Goal: Task Accomplishment & Management: Complete application form

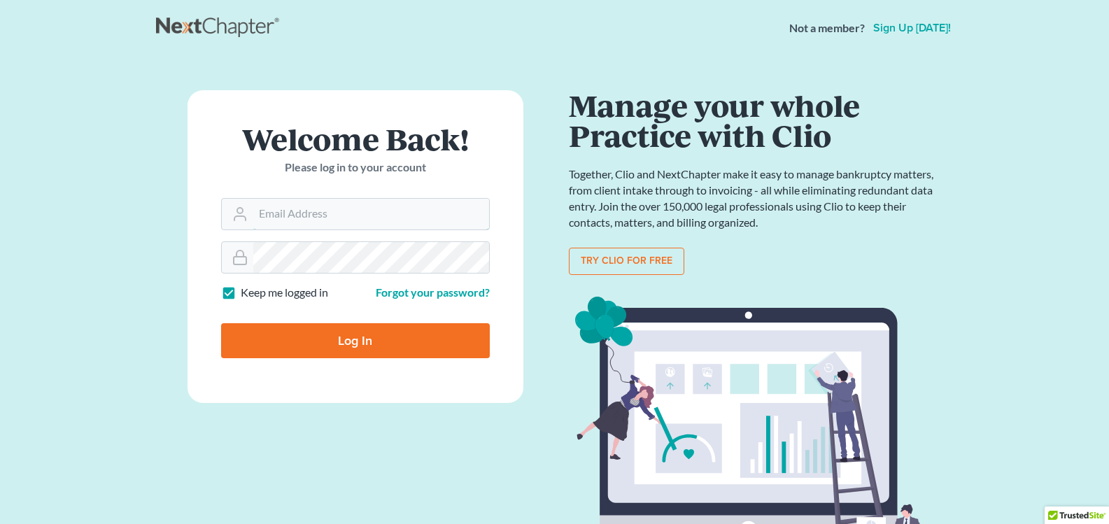
type input "[EMAIL_ADDRESS][DOMAIN_NAME]"
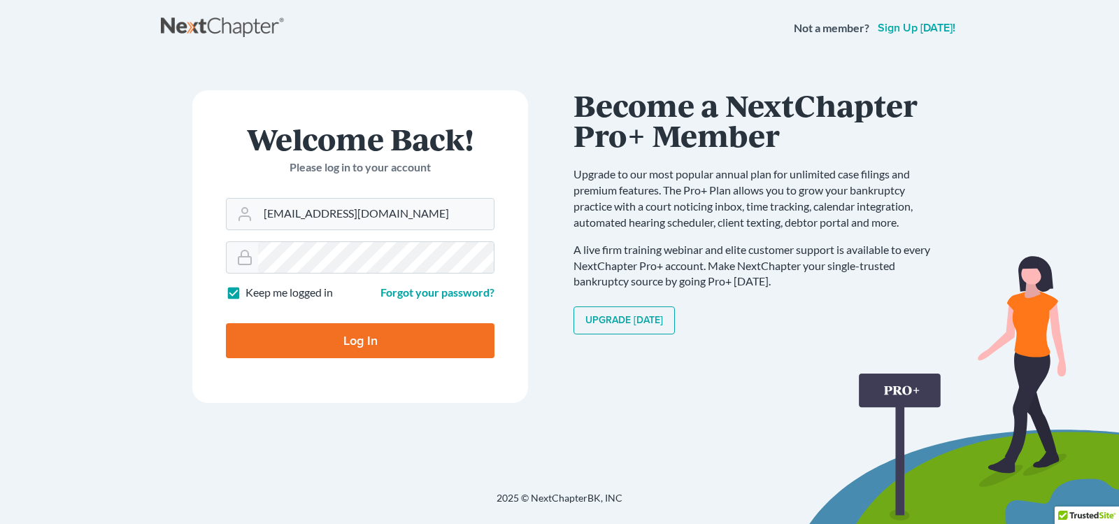
click at [468, 344] on input "Log In" at bounding box center [360, 340] width 269 height 35
type input "Thinking..."
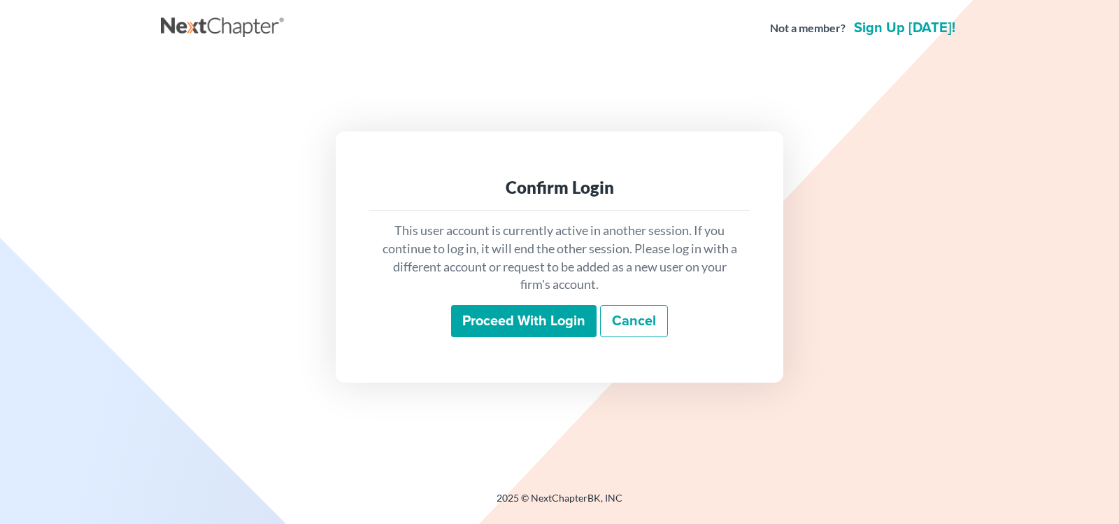
click at [484, 334] on input "Proceed with login" at bounding box center [523, 321] width 145 height 32
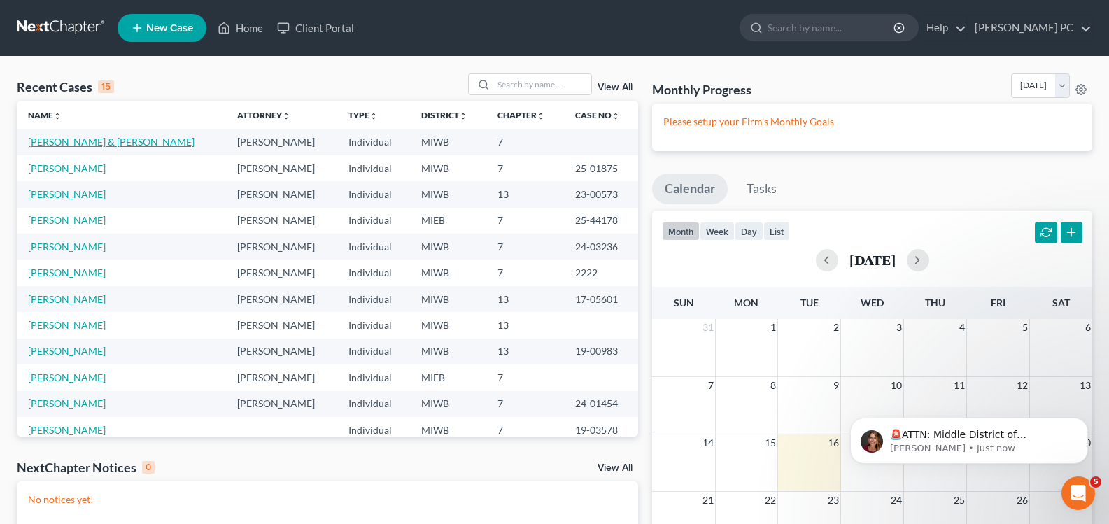
click at [53, 140] on link "[PERSON_NAME] & [PERSON_NAME]" at bounding box center [111, 142] width 166 height 12
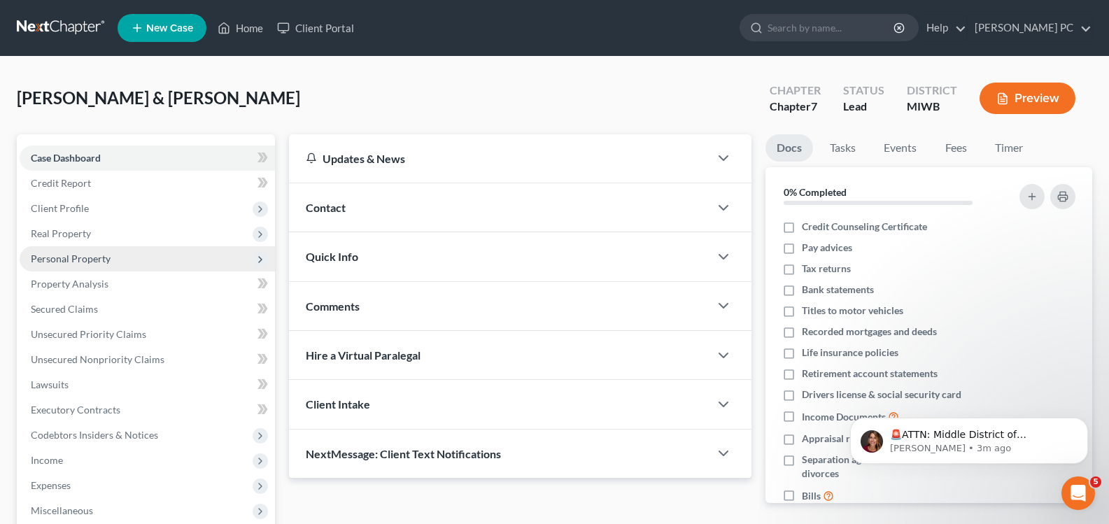
click at [70, 256] on span "Personal Property" at bounding box center [71, 258] width 80 height 12
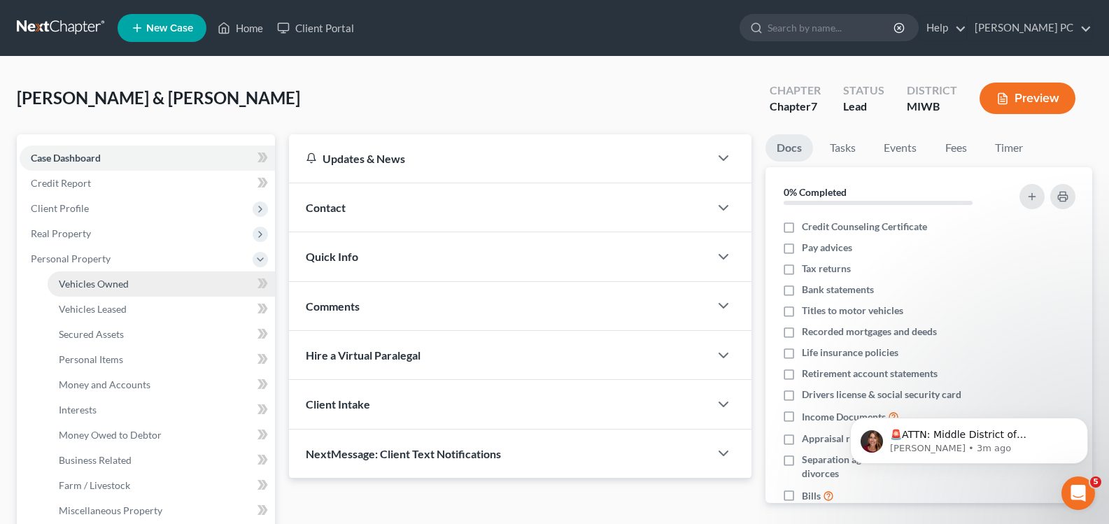
click at [116, 280] on span "Vehicles Owned" at bounding box center [94, 284] width 70 height 12
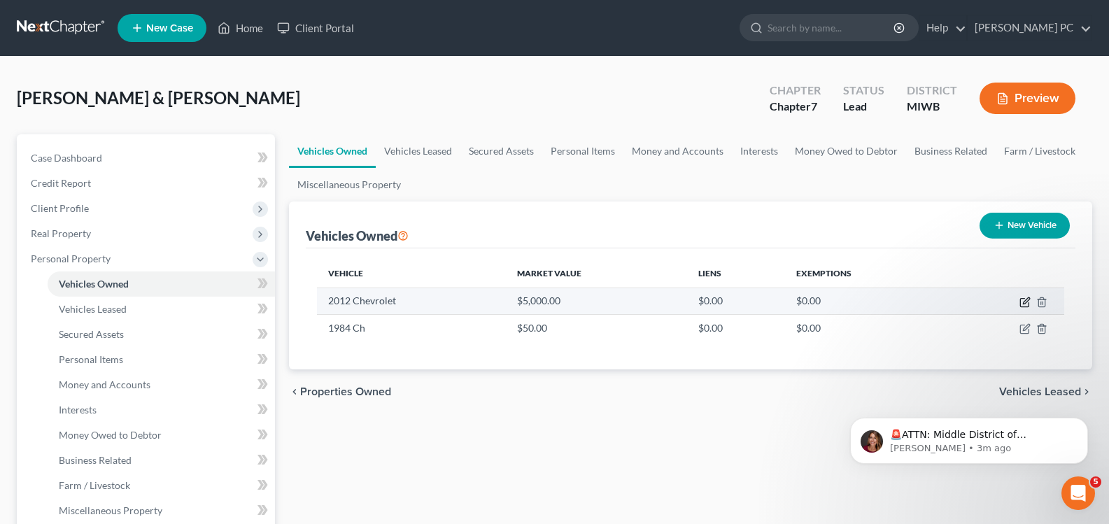
click at [1025, 301] on icon "button" at bounding box center [1024, 302] width 11 height 11
select select "0"
select select "14"
select select "0"
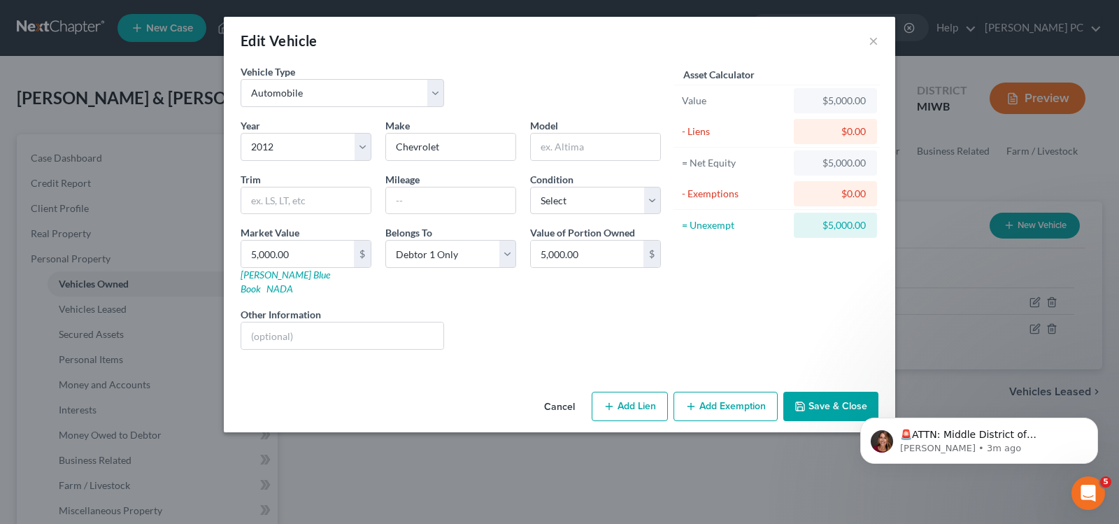
click at [647, 392] on button "Add Lien" at bounding box center [630, 406] width 76 height 29
select select "0"
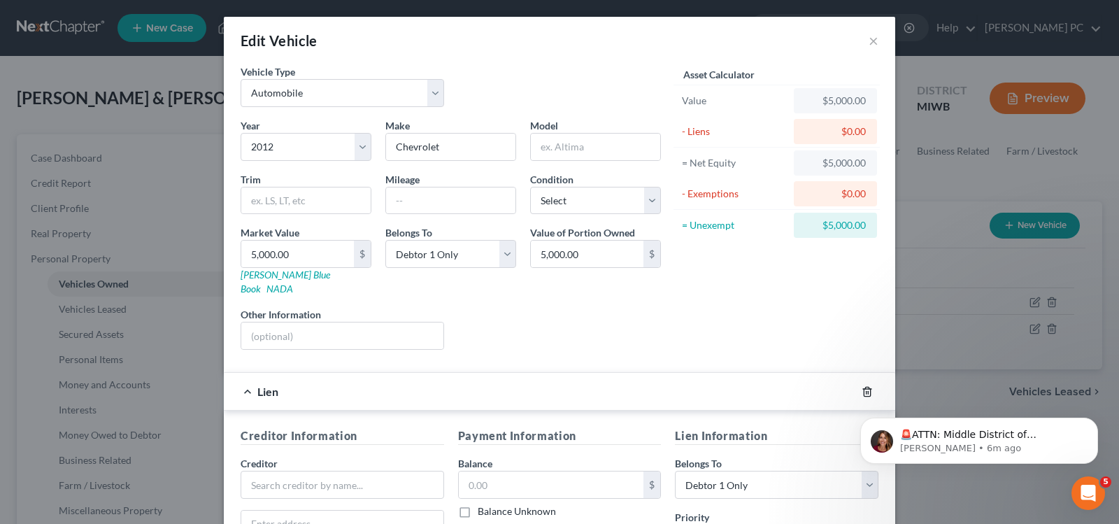
click at [862, 386] on icon "button" at bounding box center [867, 391] width 11 height 11
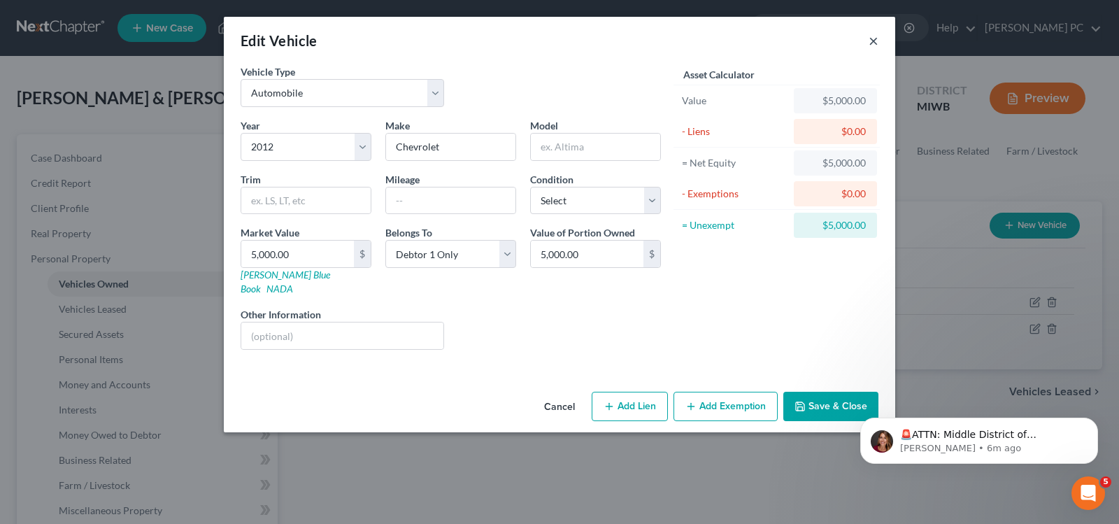
click at [872, 39] on button "×" at bounding box center [874, 40] width 10 height 17
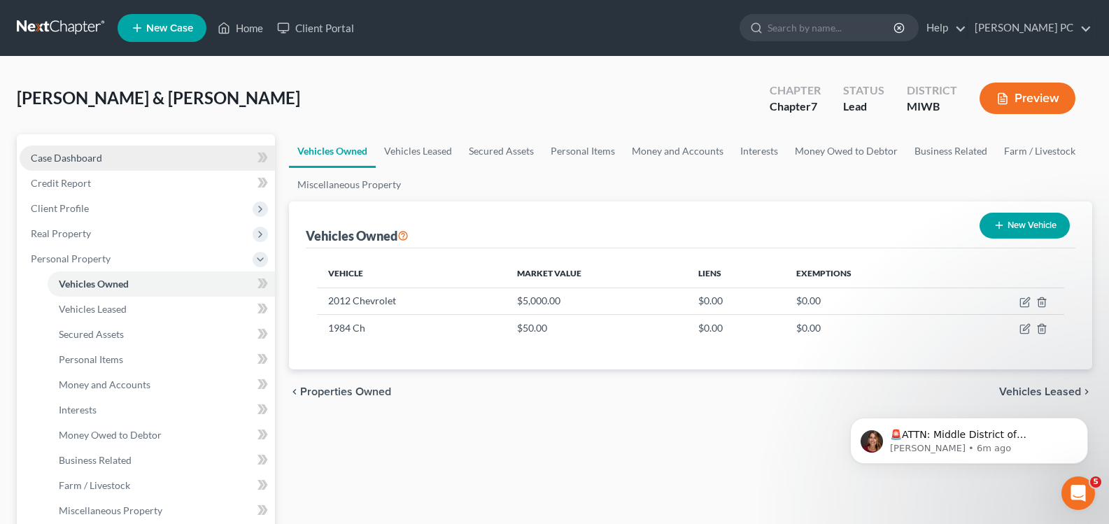
click at [60, 158] on span "Case Dashboard" at bounding box center [66, 158] width 71 height 12
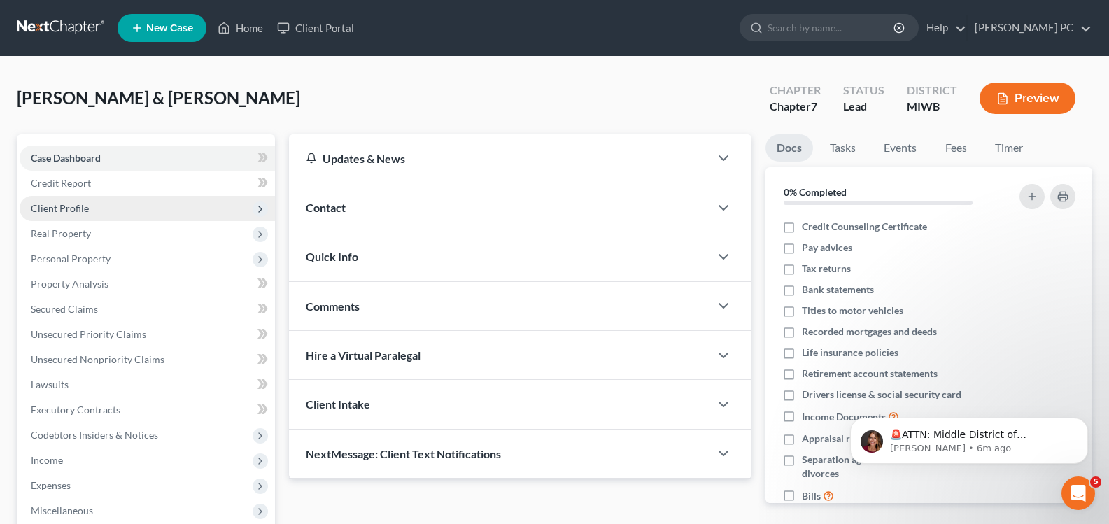
click at [55, 213] on span "Client Profile" at bounding box center [60, 208] width 58 height 12
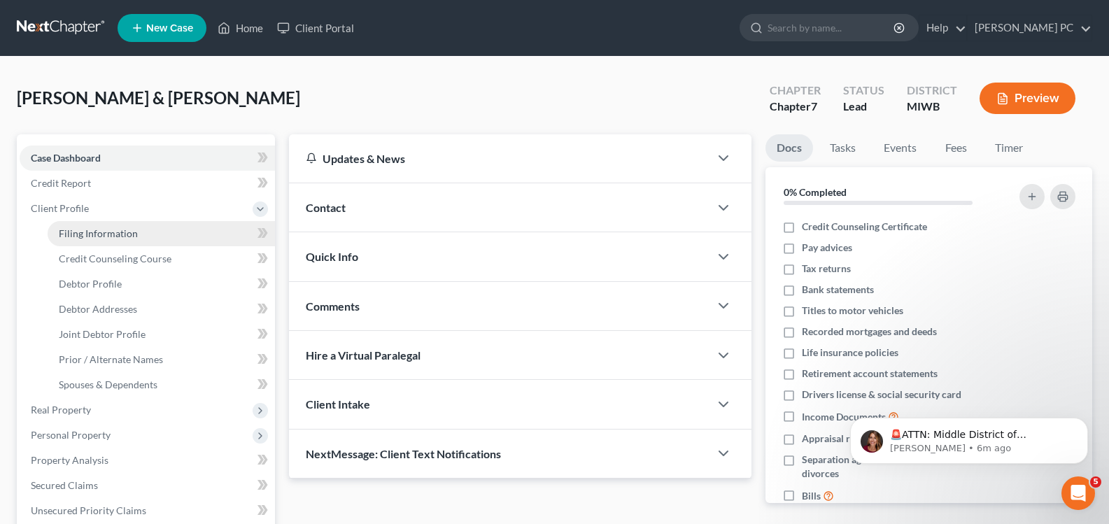
click at [66, 226] on link "Filing Information" at bounding box center [161, 233] width 227 height 25
select select "1"
select select "0"
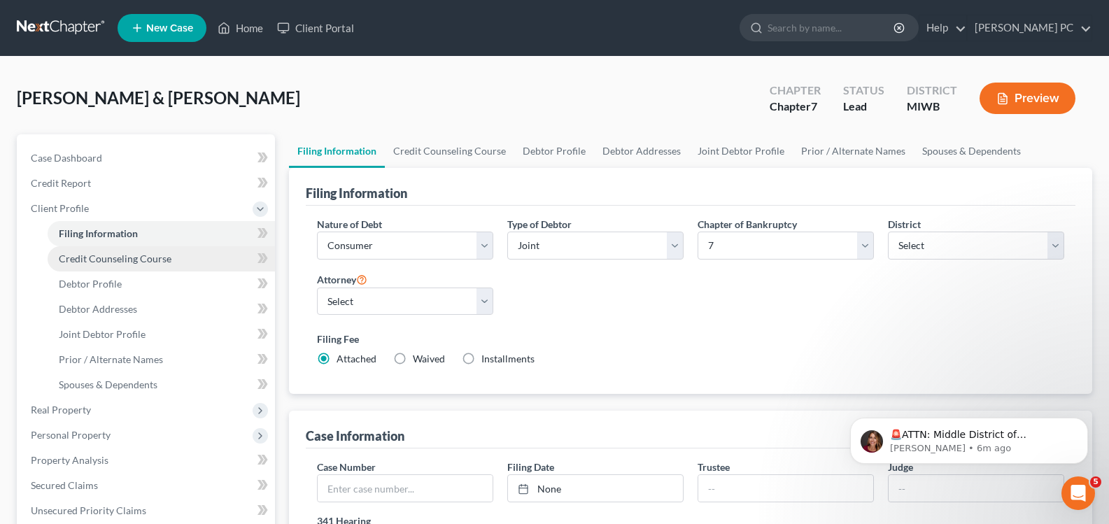
click at [101, 262] on span "Credit Counseling Course" at bounding box center [115, 258] width 113 height 12
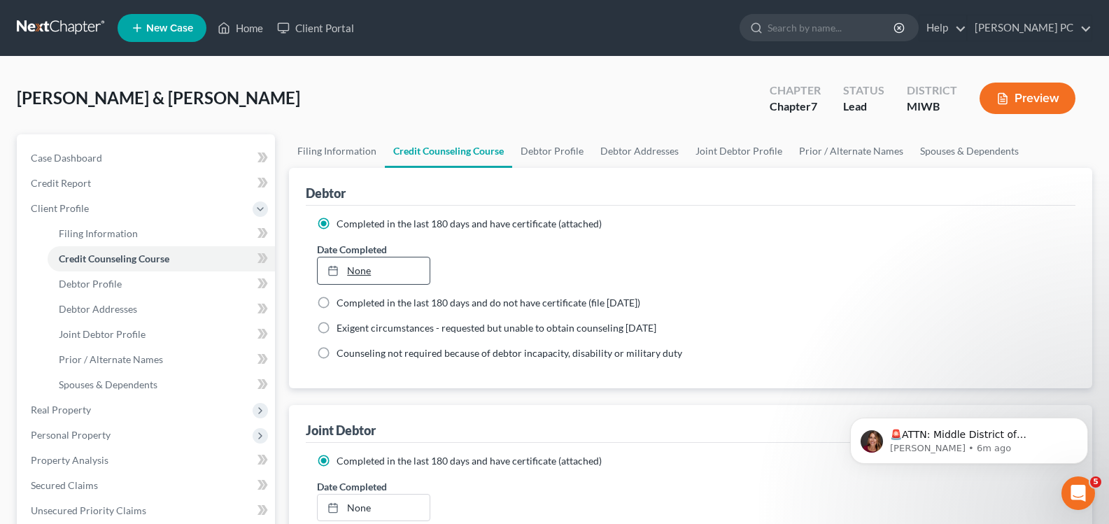
click at [355, 274] on link "None" at bounding box center [373, 270] width 111 height 27
type input "[DATE]"
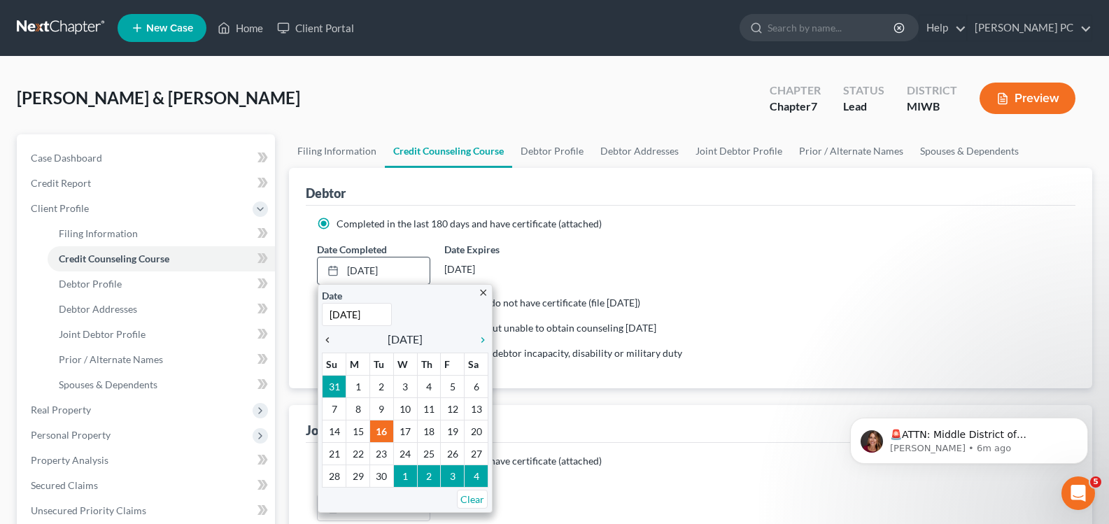
click at [322, 340] on icon "chevron_left" at bounding box center [331, 339] width 18 height 11
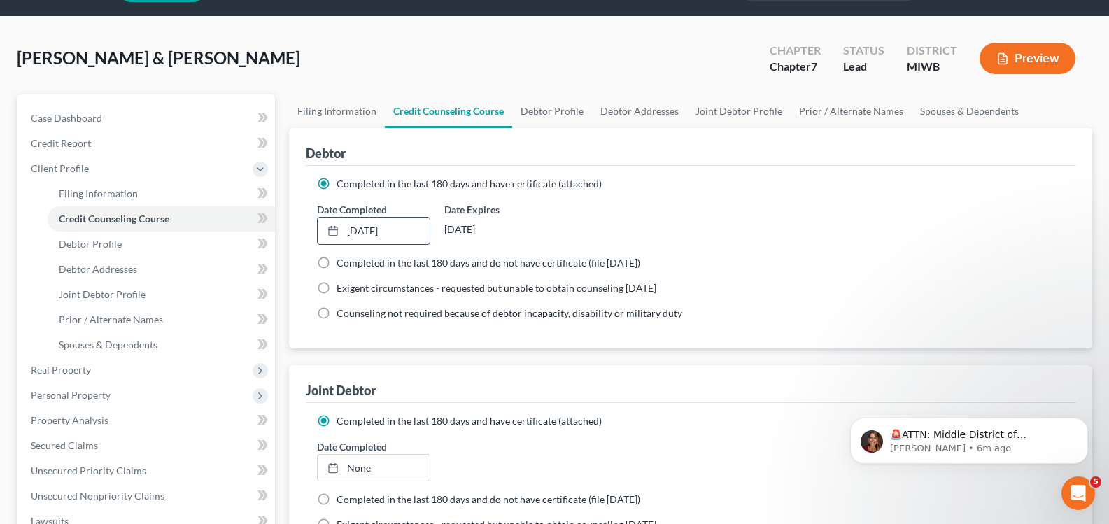
scroll to position [70, 0]
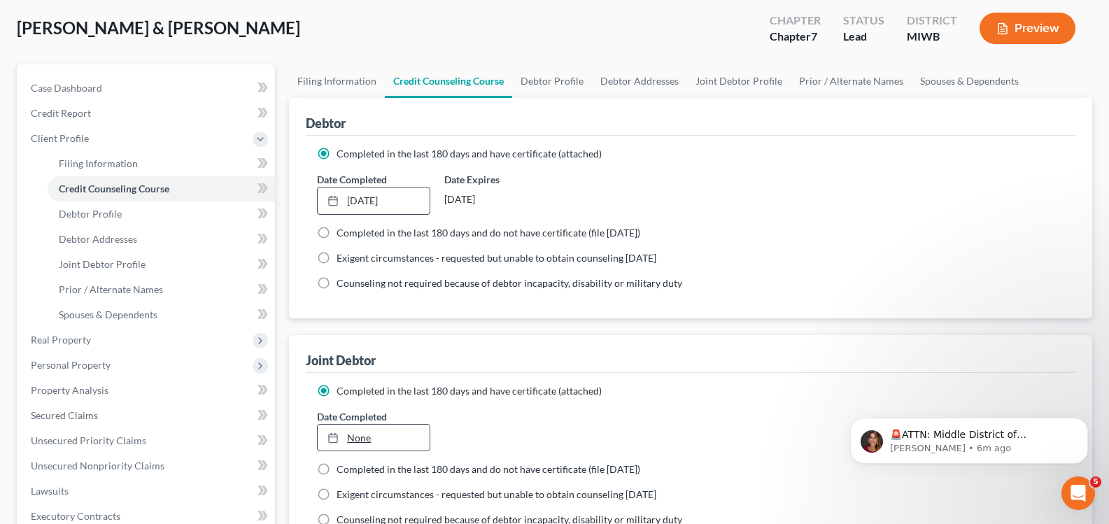
click at [356, 435] on link "None" at bounding box center [373, 438] width 111 height 27
type input "[DATE]"
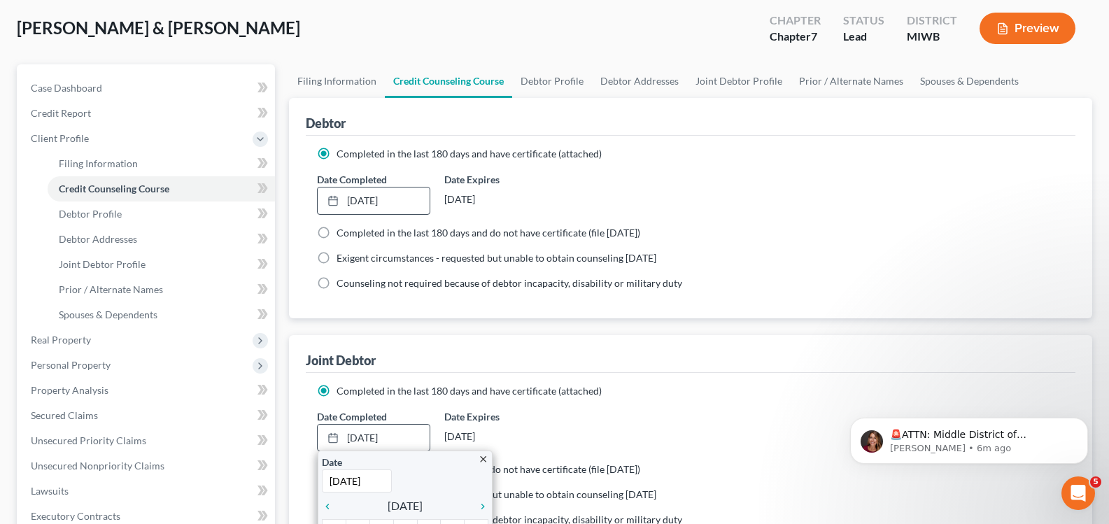
scroll to position [140, 0]
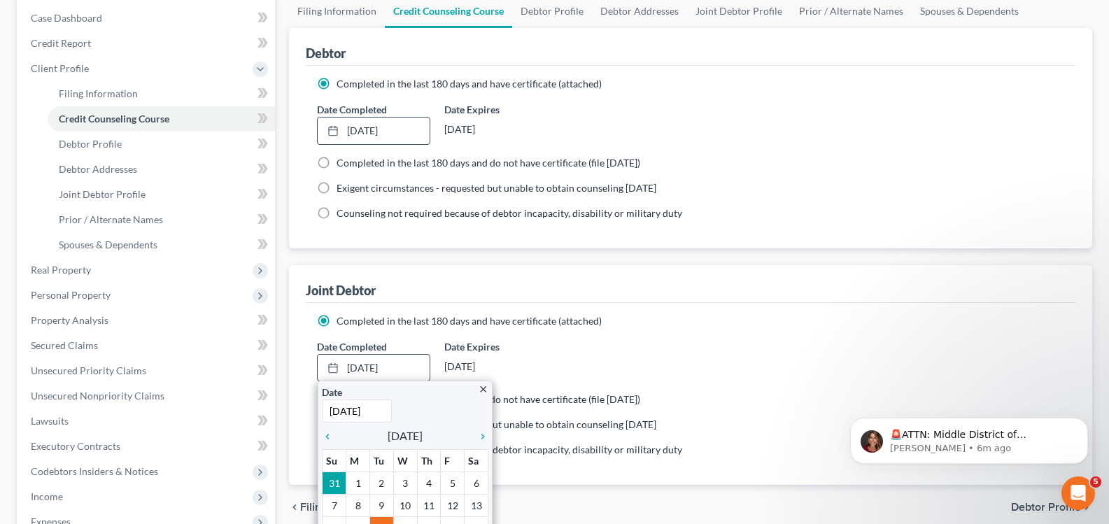
click at [327, 437] on icon "chevron_left" at bounding box center [331, 436] width 18 height 11
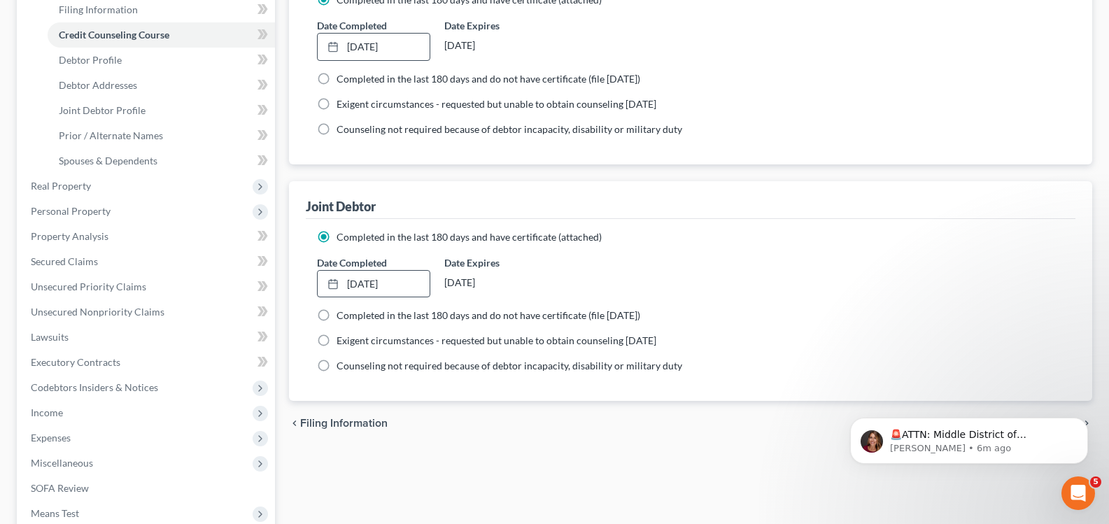
scroll to position [396, 0]
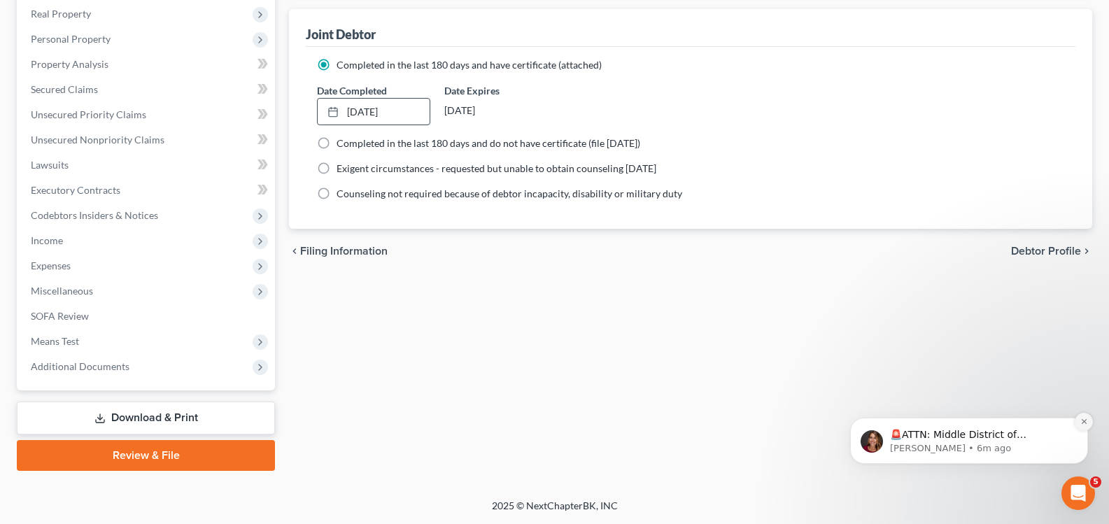
click at [1082, 422] on icon "Dismiss notification" at bounding box center [1084, 422] width 8 height 8
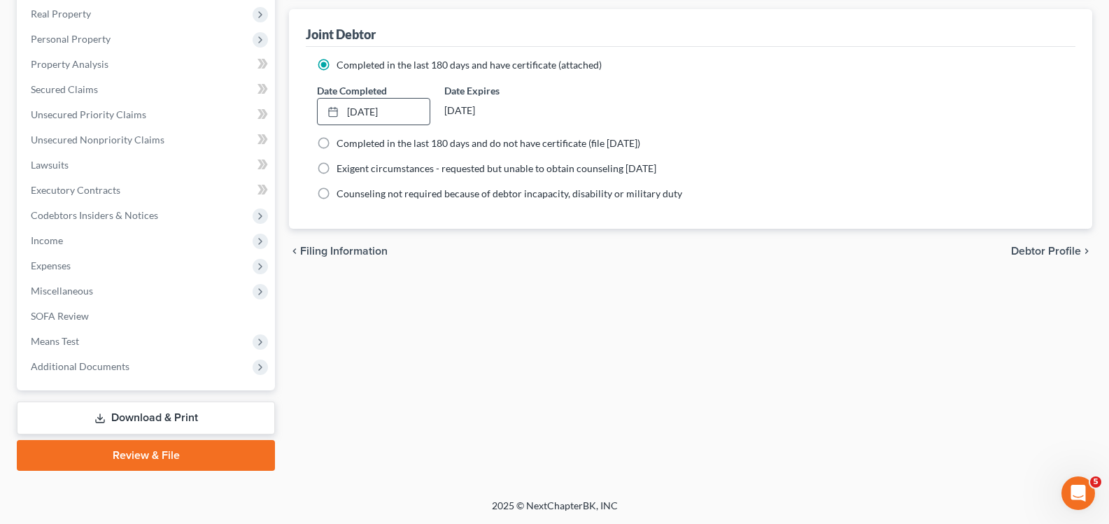
click at [1055, 249] on span "Debtor Profile" at bounding box center [1046, 250] width 70 height 11
select select "1"
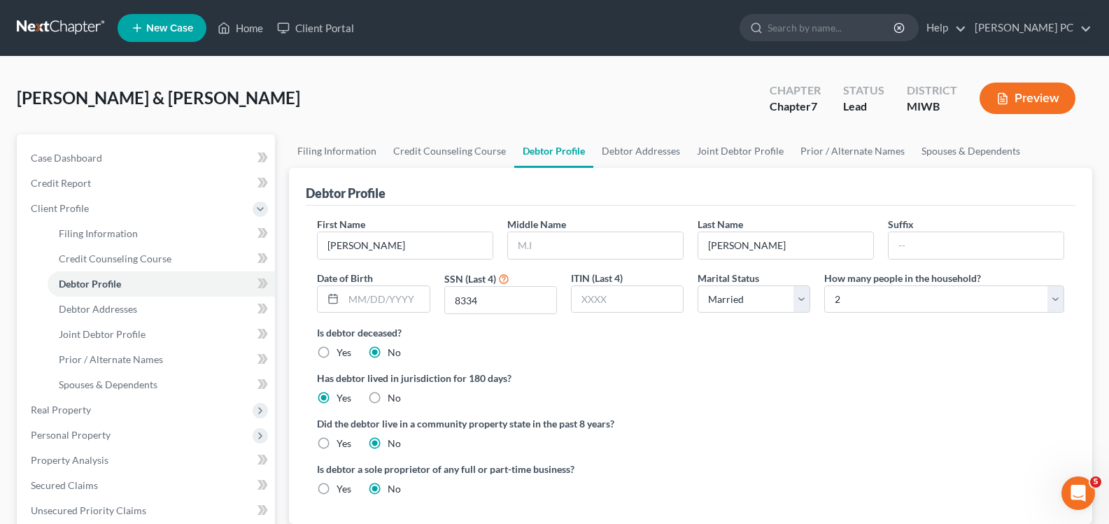
scroll to position [280, 0]
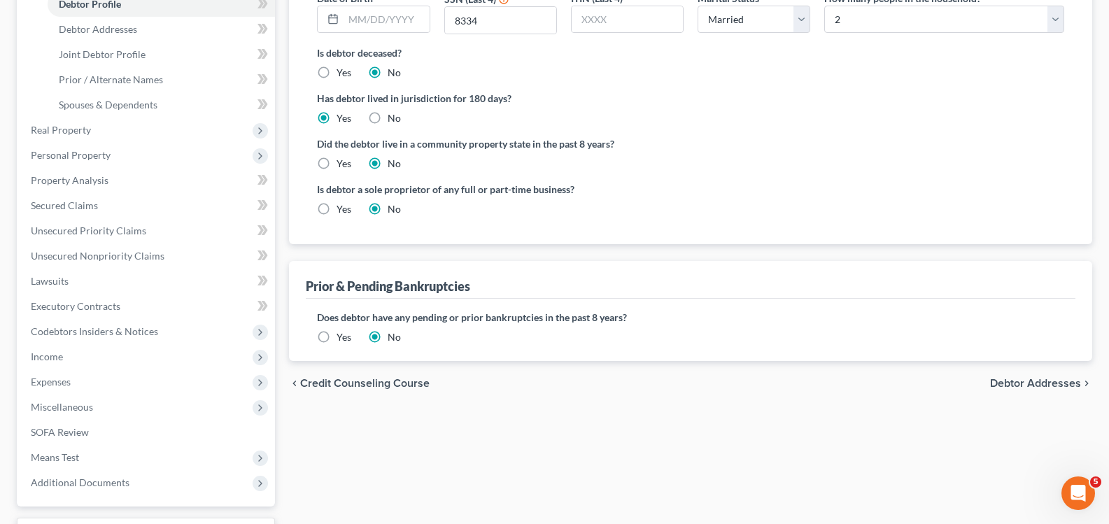
click at [1050, 386] on span "Debtor Addresses" at bounding box center [1035, 383] width 91 height 11
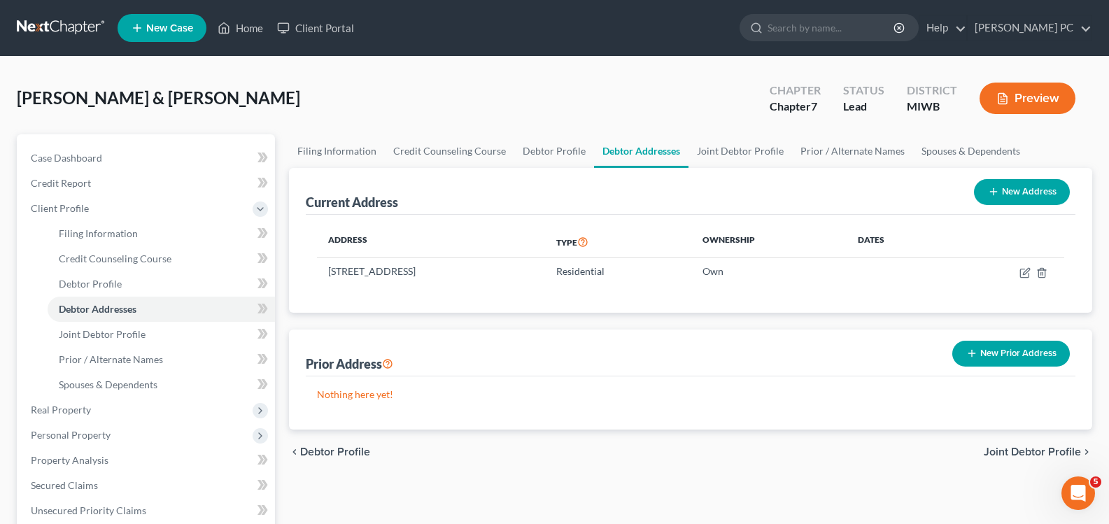
click at [1033, 455] on span "Joint Debtor Profile" at bounding box center [1031, 451] width 97 height 11
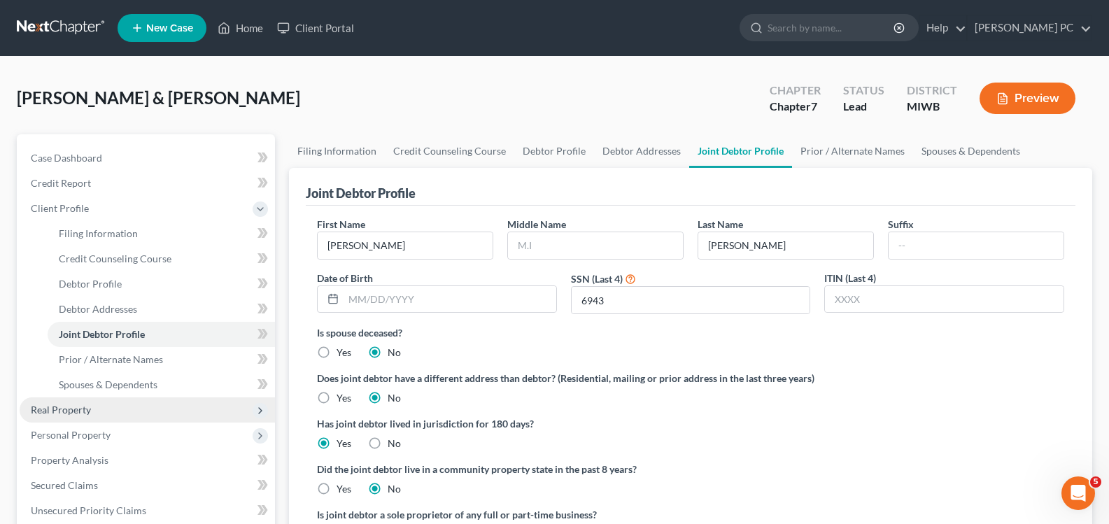
click at [64, 408] on span "Real Property" at bounding box center [61, 410] width 60 height 12
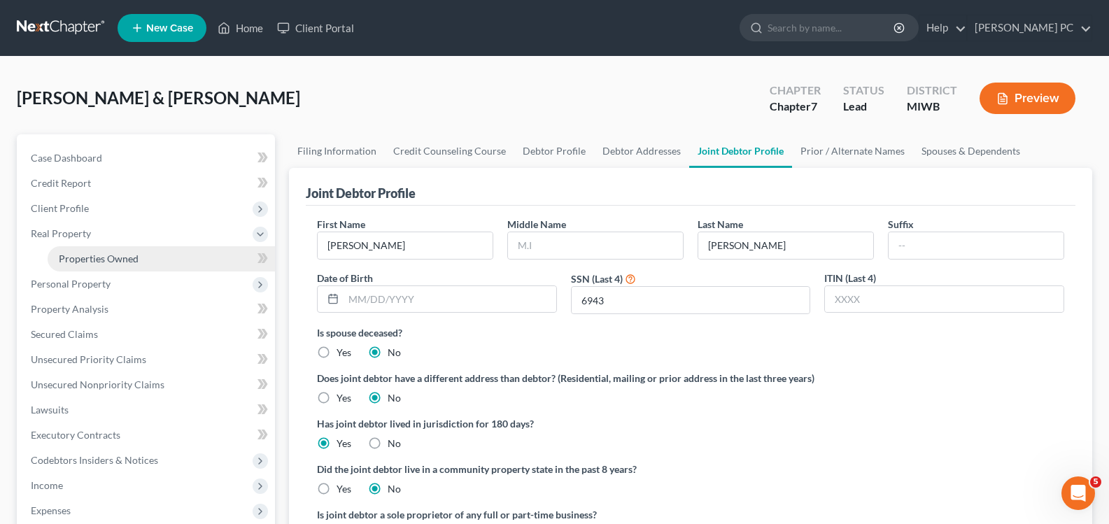
click at [105, 259] on span "Properties Owned" at bounding box center [99, 258] width 80 height 12
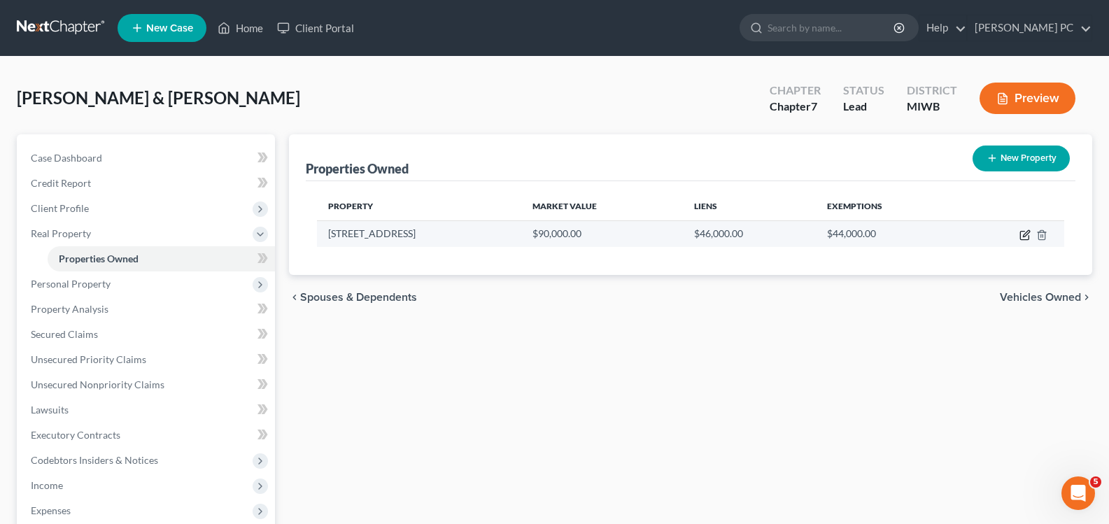
click at [1025, 236] on icon "button" at bounding box center [1025, 233] width 6 height 6
select select "23"
select select "2"
select select "5"
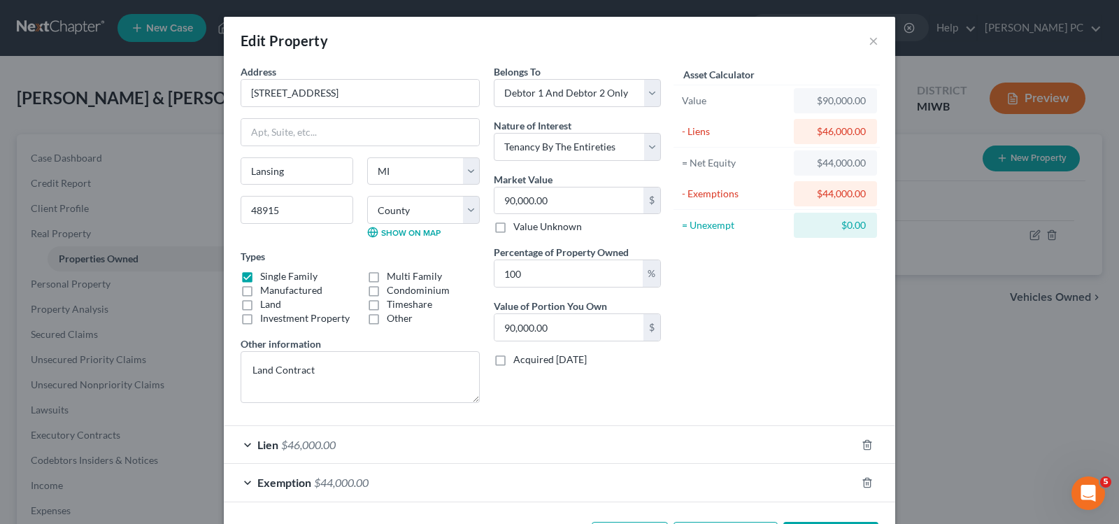
scroll to position [55, 0]
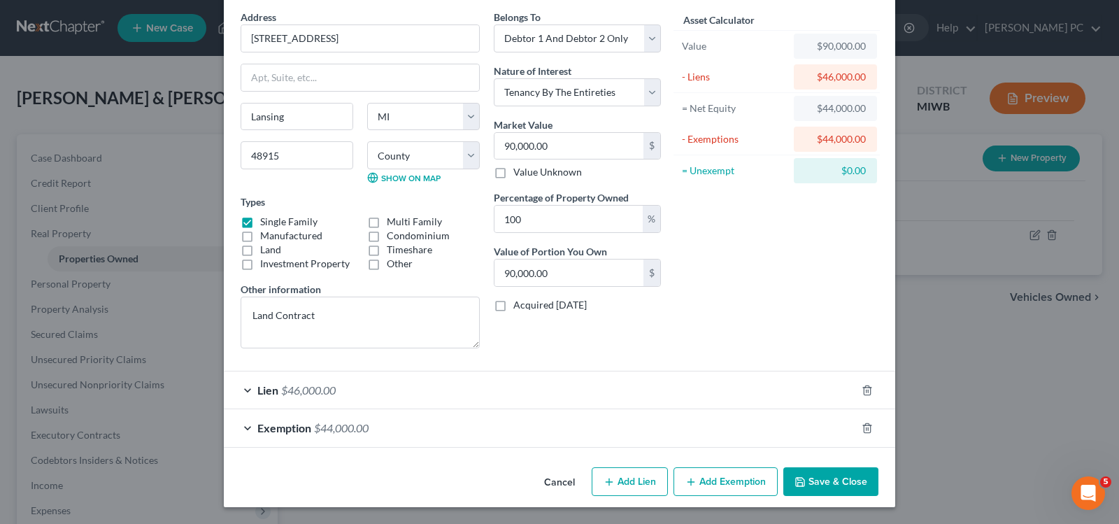
click at [801, 486] on icon "button" at bounding box center [799, 481] width 11 height 11
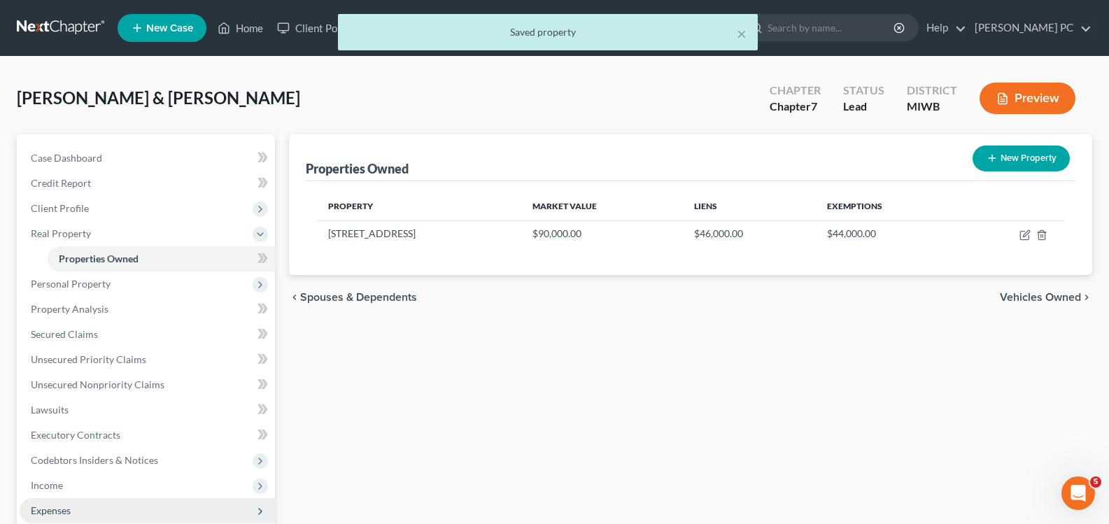
click at [55, 509] on span "Expenses" at bounding box center [51, 510] width 40 height 12
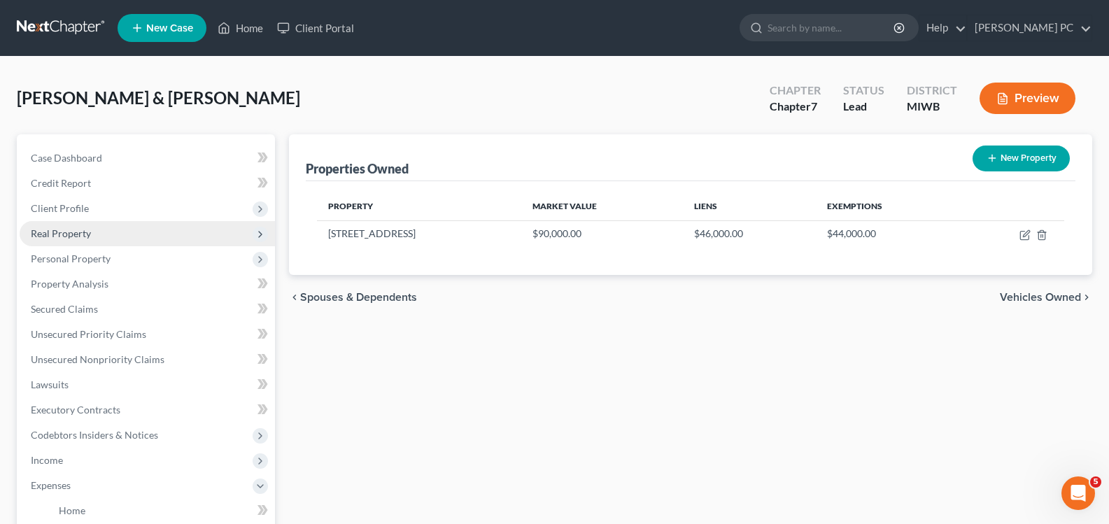
click at [83, 222] on span "Real Property" at bounding box center [147, 233] width 255 height 25
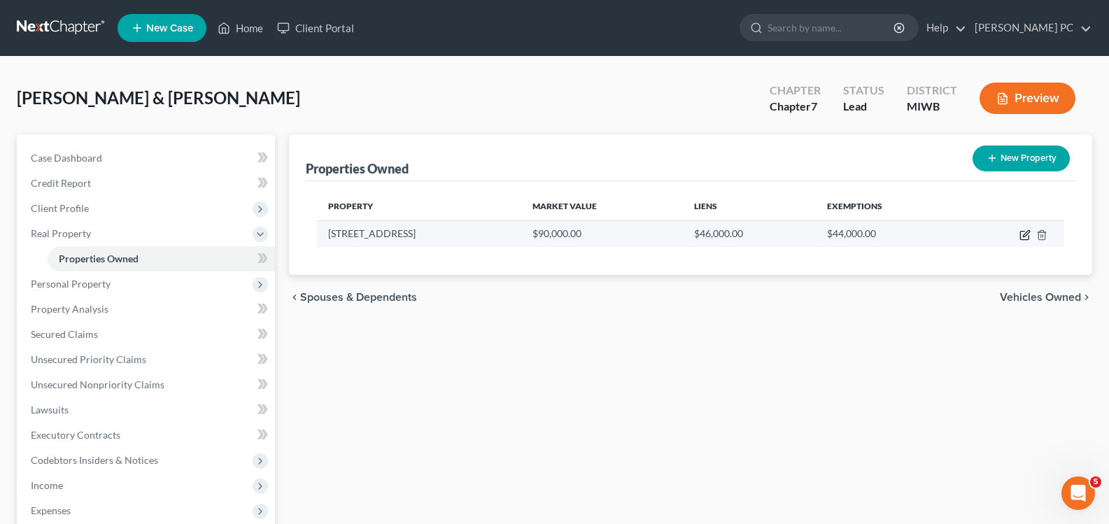
click at [1022, 236] on icon "button" at bounding box center [1024, 234] width 11 height 11
select select "23"
select select "32"
select select "2"
select select "5"
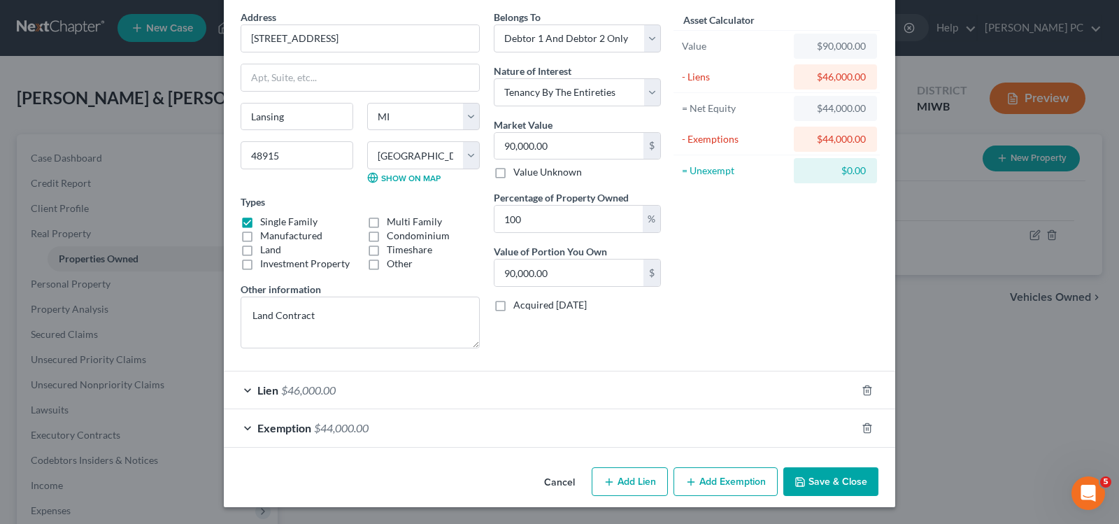
click at [249, 389] on div "Lien $46,000.00" at bounding box center [540, 389] width 632 height 37
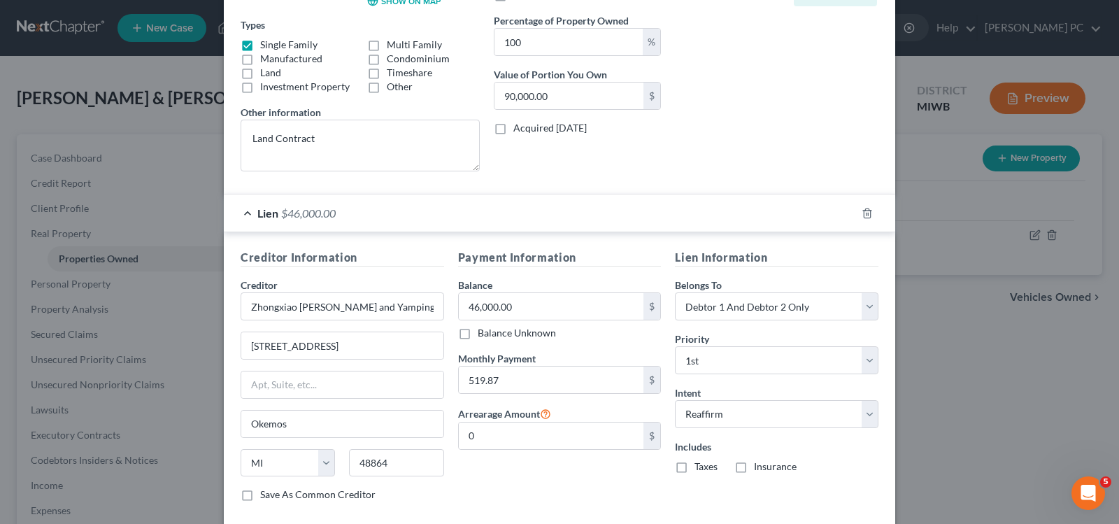
scroll to position [264, 0]
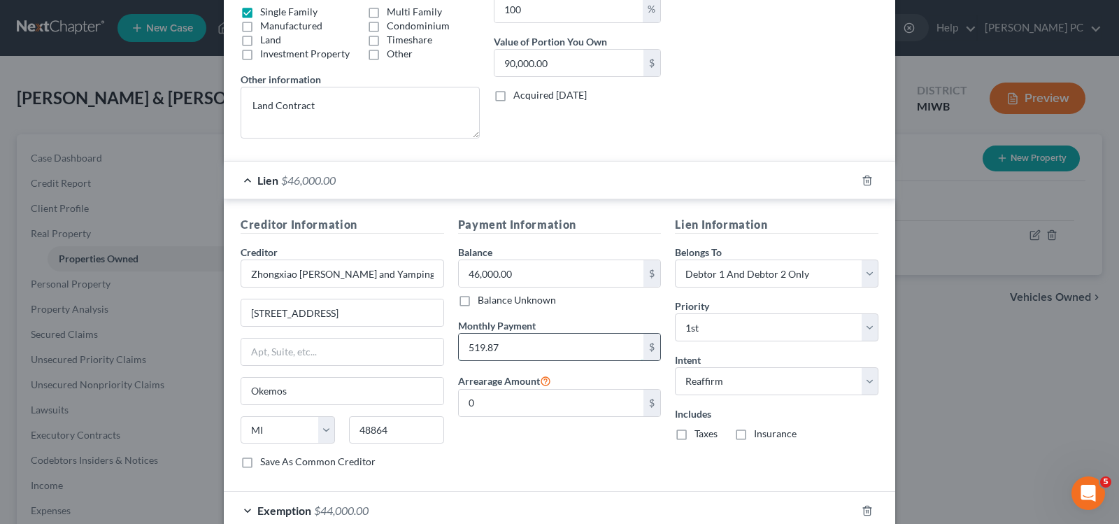
click at [527, 345] on input "519.87" at bounding box center [551, 347] width 185 height 27
type input "900.00"
click at [694, 434] on label "Taxes" at bounding box center [705, 434] width 23 height 14
click at [700, 434] on input "Taxes" at bounding box center [704, 431] width 9 height 9
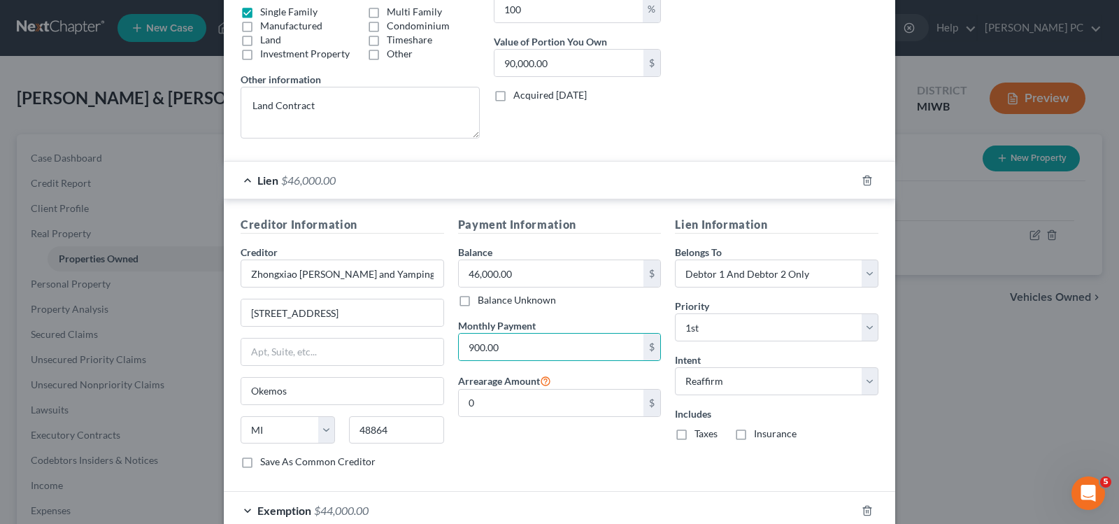
checkbox input "true"
click at [754, 435] on label "Insurance" at bounding box center [775, 434] width 43 height 14
click at [760, 435] on input "Insurance" at bounding box center [764, 431] width 9 height 9
checkbox input "true"
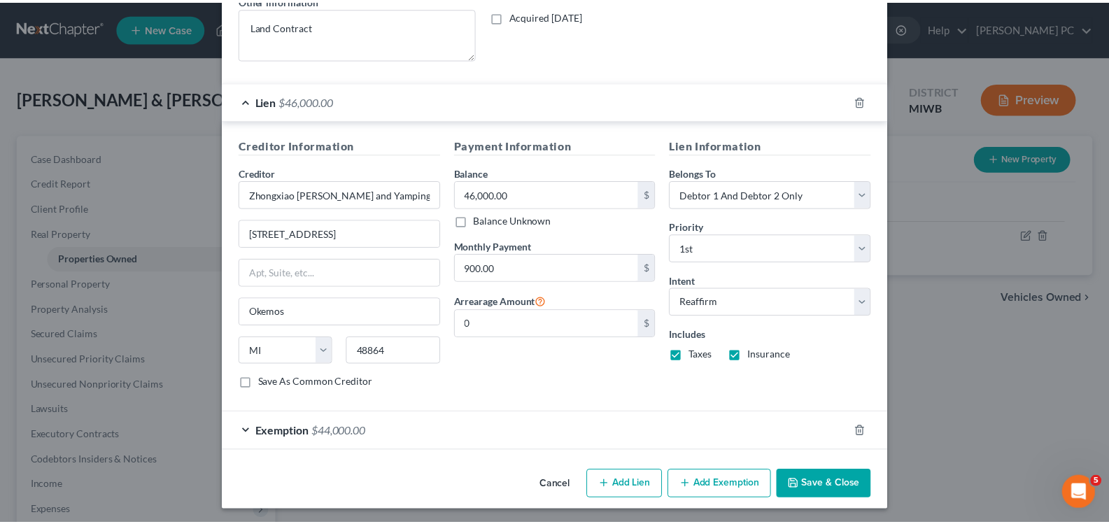
scroll to position [347, 0]
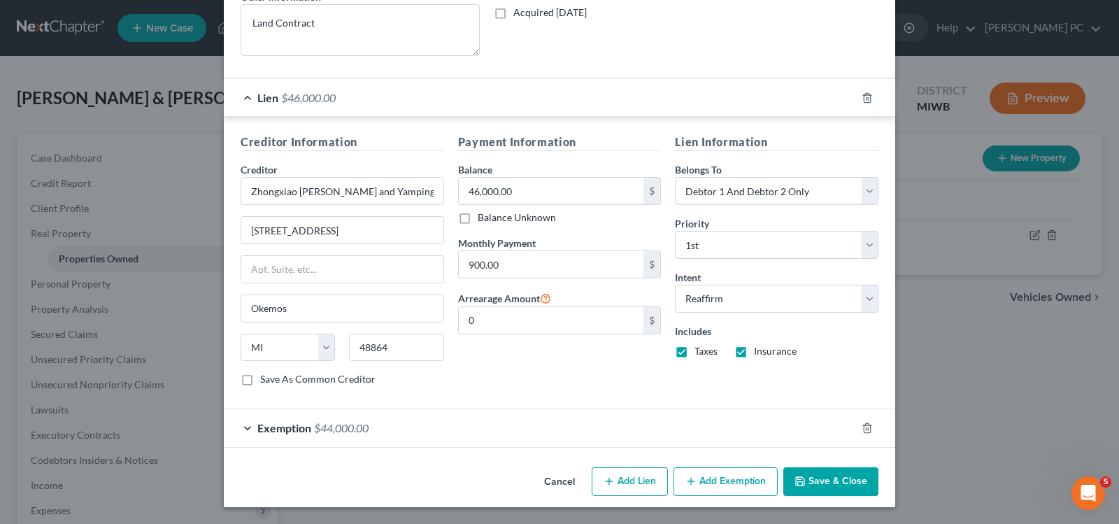
click at [842, 486] on button "Save & Close" at bounding box center [830, 481] width 95 height 29
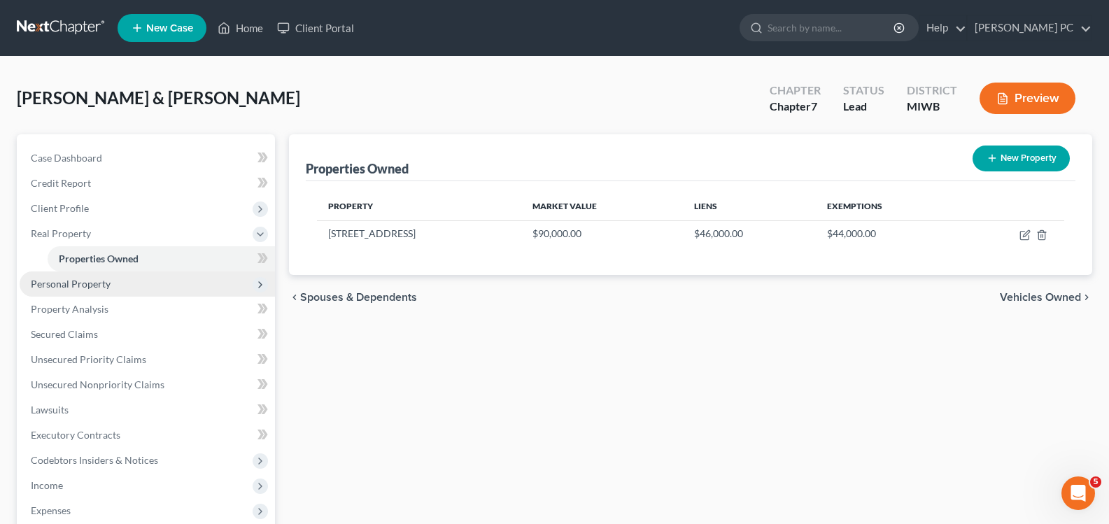
click at [64, 280] on span "Personal Property" at bounding box center [71, 284] width 80 height 12
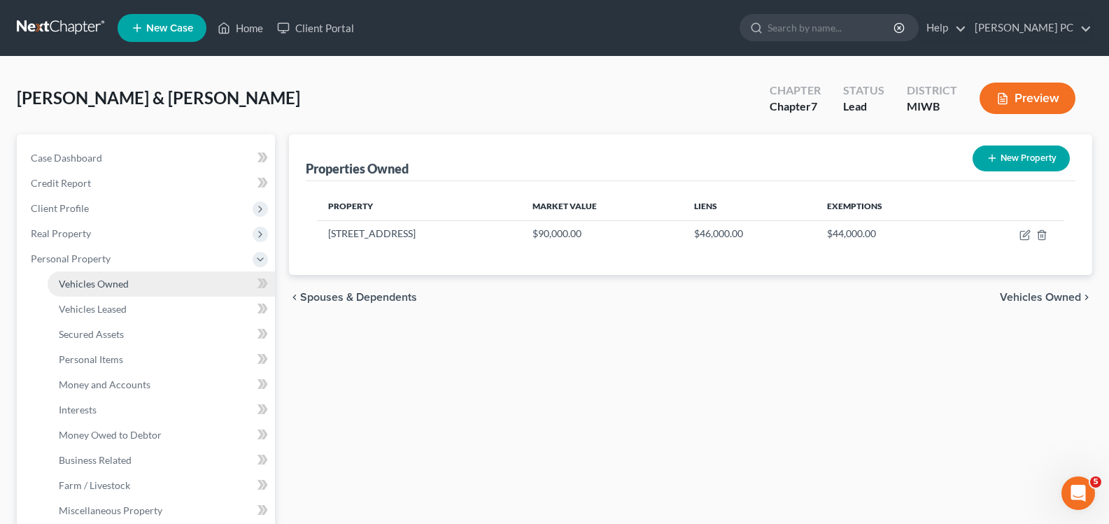
click at [90, 283] on span "Vehicles Owned" at bounding box center [94, 284] width 70 height 12
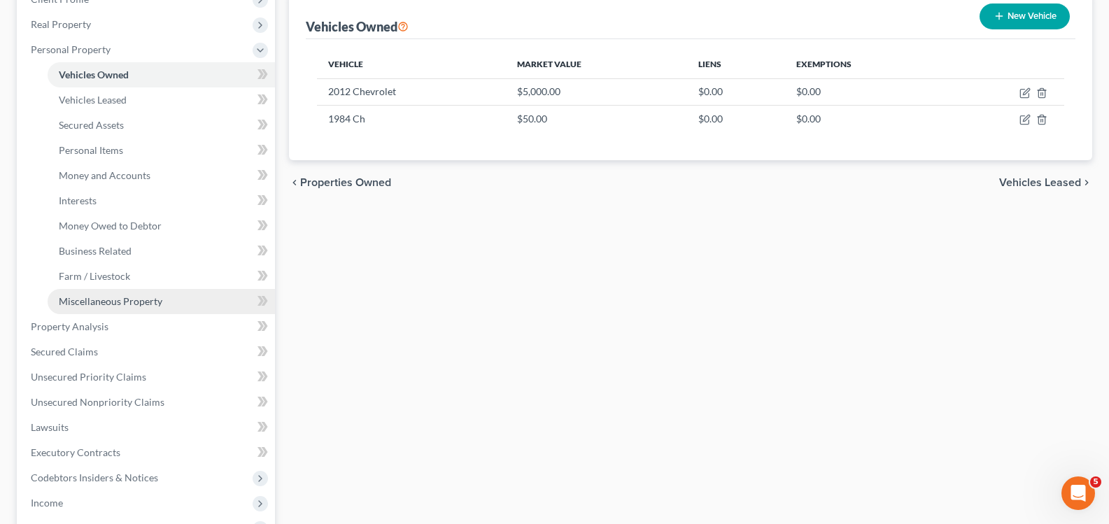
scroll to position [210, 0]
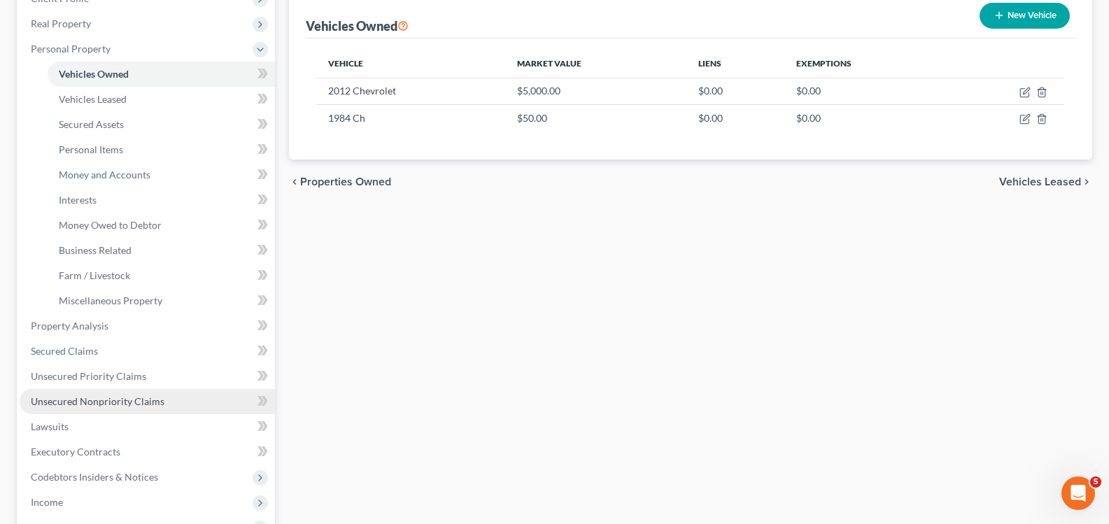
click at [107, 401] on span "Unsecured Nonpriority Claims" at bounding box center [98, 401] width 134 height 12
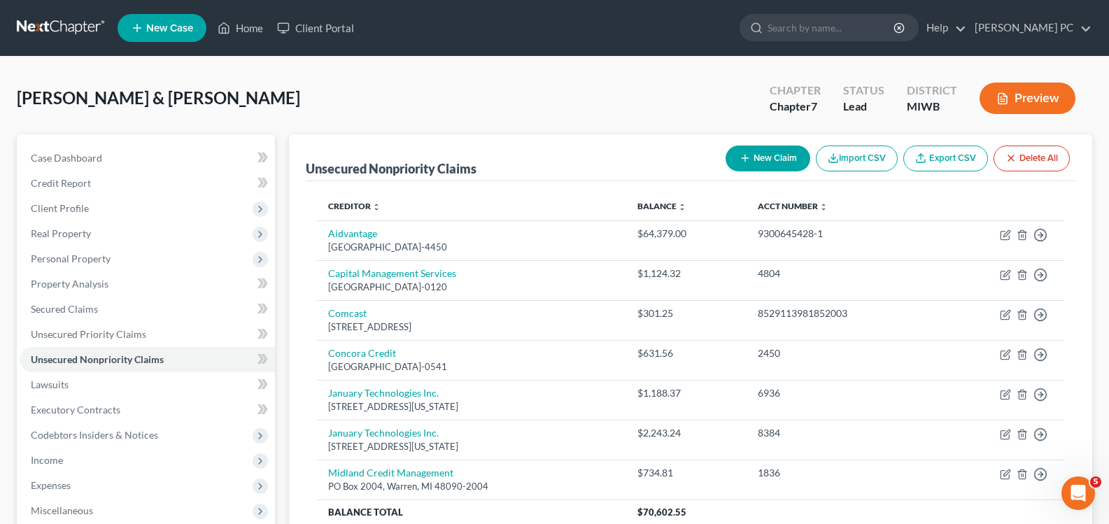
click at [766, 154] on button "New Claim" at bounding box center [767, 158] width 85 height 26
select select "2"
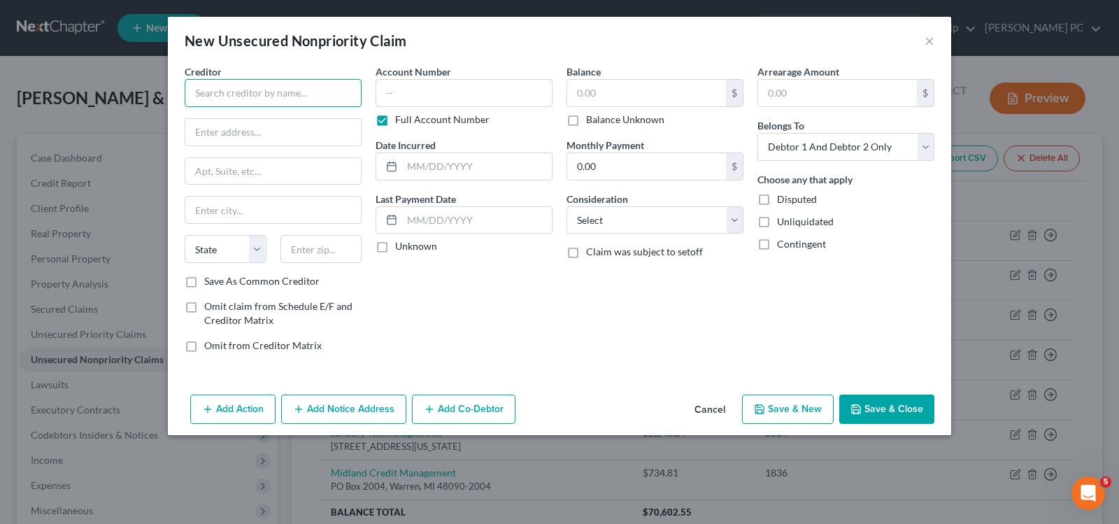
click at [245, 90] on input "text" at bounding box center [273, 93] width 177 height 28
type input "Lake Trust Credit Union"
type input "[STREET_ADDRESS]"
type input "[GEOGRAPHIC_DATA]"
select select "23"
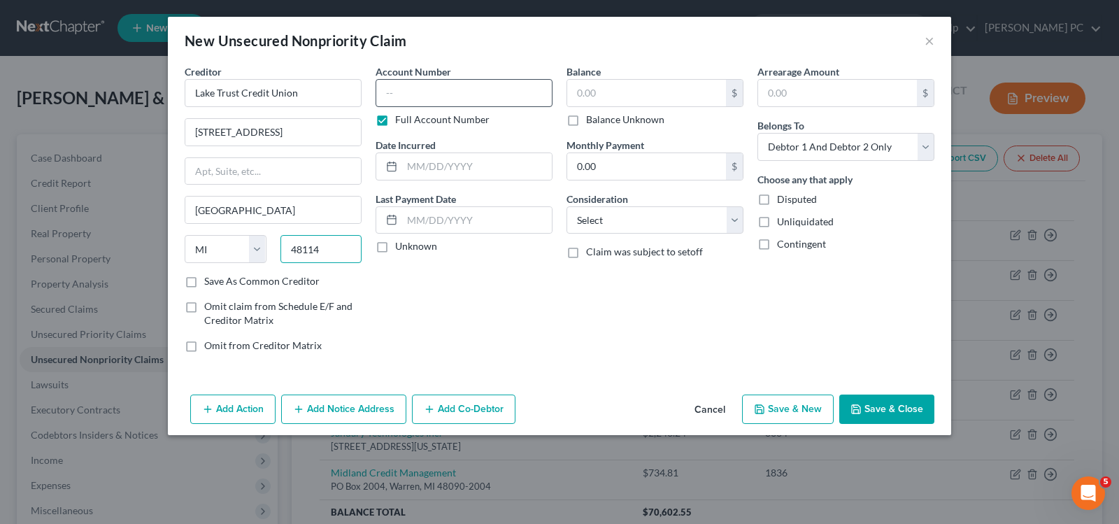
type input "48114"
click at [504, 94] on input "text" at bounding box center [464, 93] width 177 height 28
click at [395, 120] on label "Full Account Number" at bounding box center [442, 120] width 94 height 14
click at [401, 120] on input "Full Account Number" at bounding box center [405, 117] width 9 height 9
click at [403, 169] on input "text" at bounding box center [477, 166] width 150 height 27
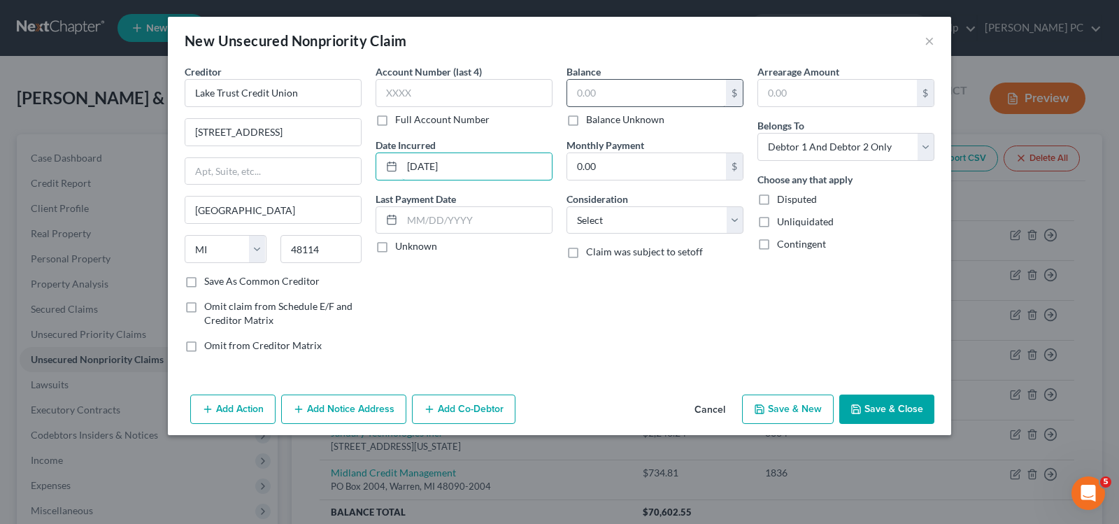
type input "[DATE]"
click at [659, 92] on input "text" at bounding box center [646, 93] width 159 height 27
type input "20,000"
click at [690, 226] on select "Select Cable / Satellite Services Collection Agency Credit Card Debt Debt Couns…" at bounding box center [654, 220] width 177 height 28
select select "14"
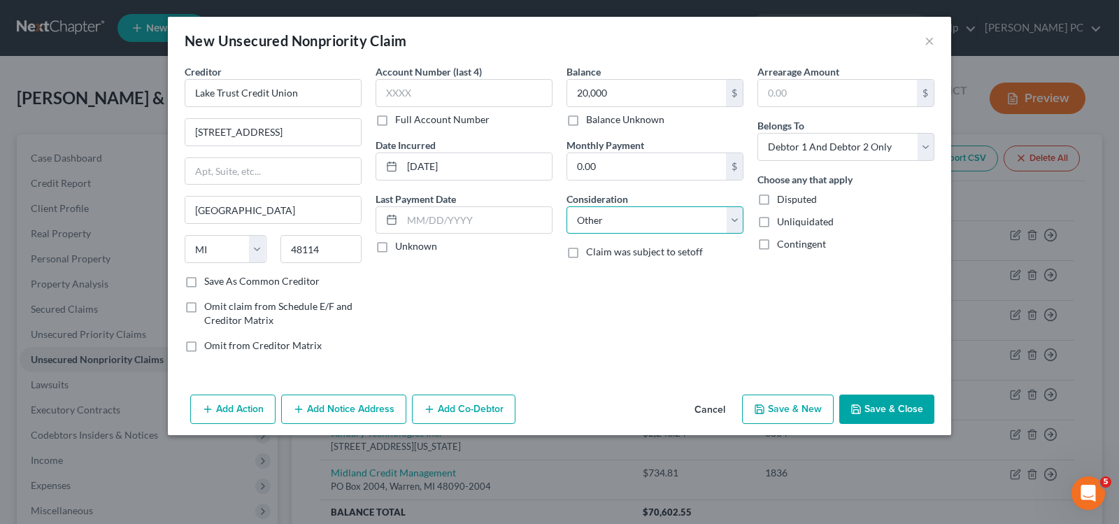
click at [566, 206] on select "Select Cable / Satellite Services Collection Agency Credit Card Debt Debt Couns…" at bounding box center [654, 220] width 177 height 28
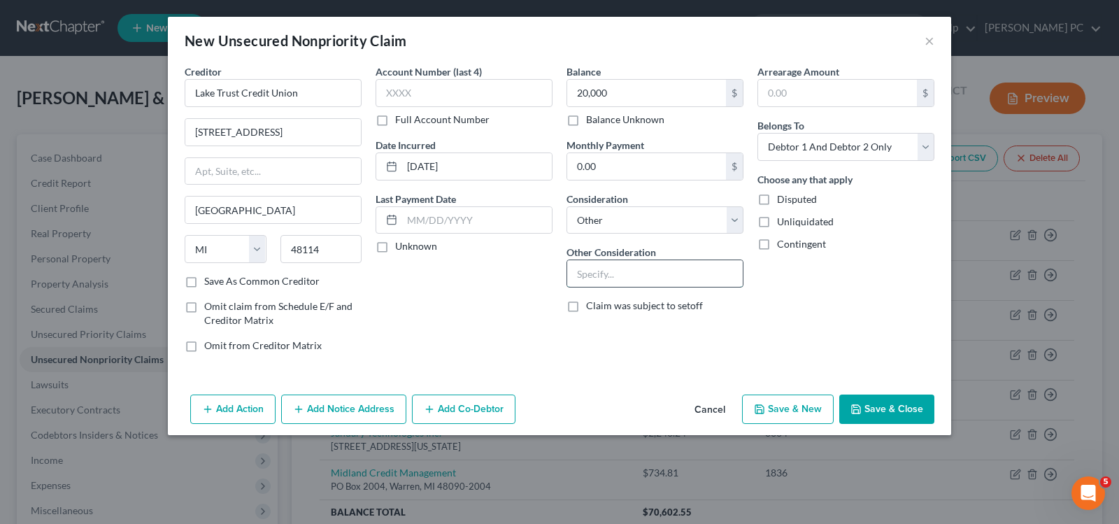
click at [613, 278] on input "text" at bounding box center [655, 273] width 176 height 27
click at [594, 273] on input "Repoed Car Loan" at bounding box center [655, 273] width 176 height 27
click at [586, 273] on input "Repoed Car Loan" at bounding box center [655, 273] width 176 height 27
click at [594, 272] on input "Repoed Car Loan" at bounding box center [655, 273] width 176 height 27
drag, startPoint x: 600, startPoint y: 278, endPoint x: 618, endPoint y: 268, distance: 20.4
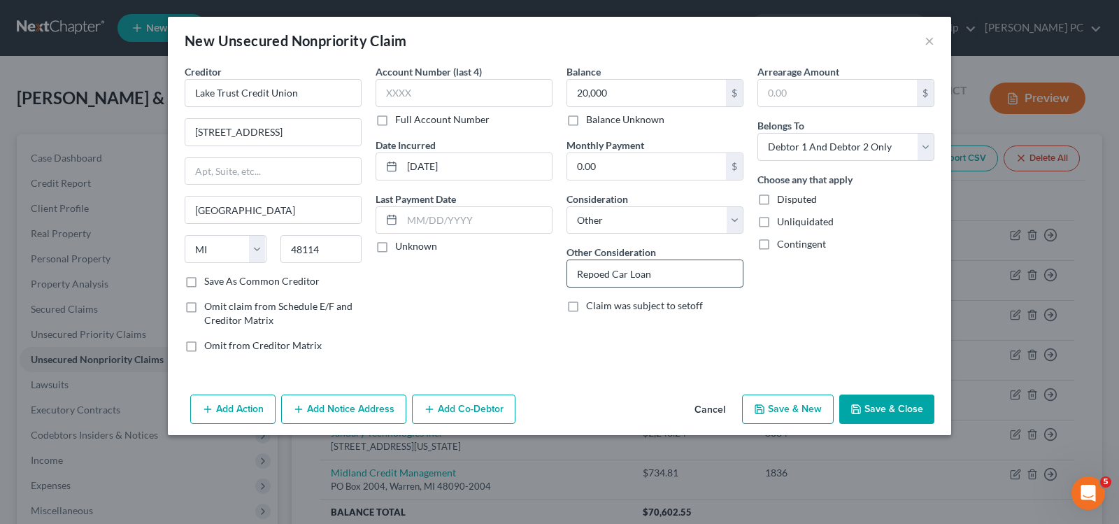
click at [601, 278] on input "Repoed Car Loan" at bounding box center [655, 273] width 176 height 27
click at [615, 275] on input "Repod Car Loan" at bounding box center [655, 273] width 176 height 27
click at [587, 274] on input "Repod Car Loan" at bounding box center [655, 273] width 176 height 27
type input "Repoed Car Loan"
click at [912, 411] on button "Save & Close" at bounding box center [886, 408] width 95 height 29
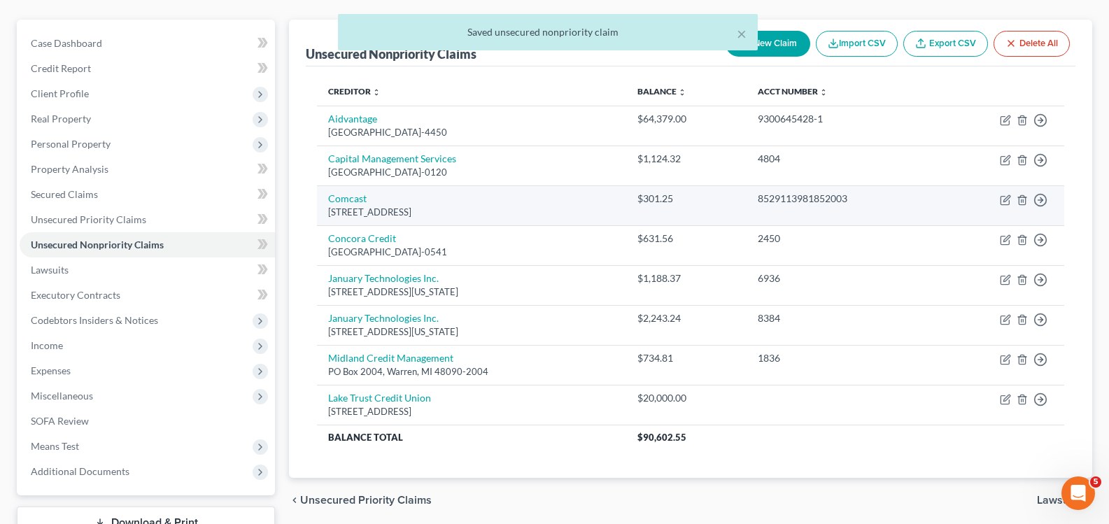
scroll to position [220, 0]
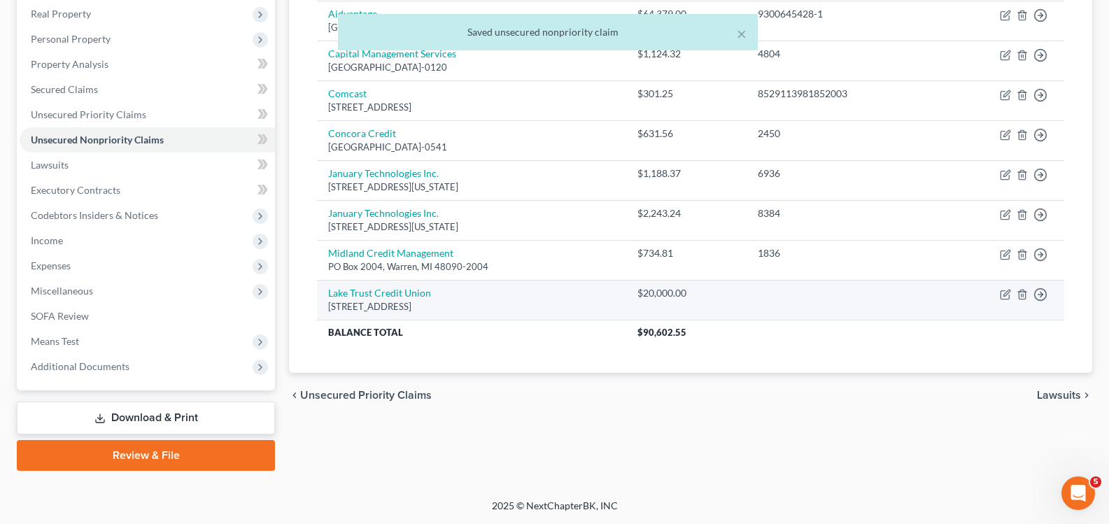
click at [436, 298] on td "Lake Trust Credit Union [STREET_ADDRESS]" at bounding box center [471, 300] width 309 height 40
click at [1009, 293] on icon "button" at bounding box center [1004, 294] width 11 height 11
select select "23"
select select "14"
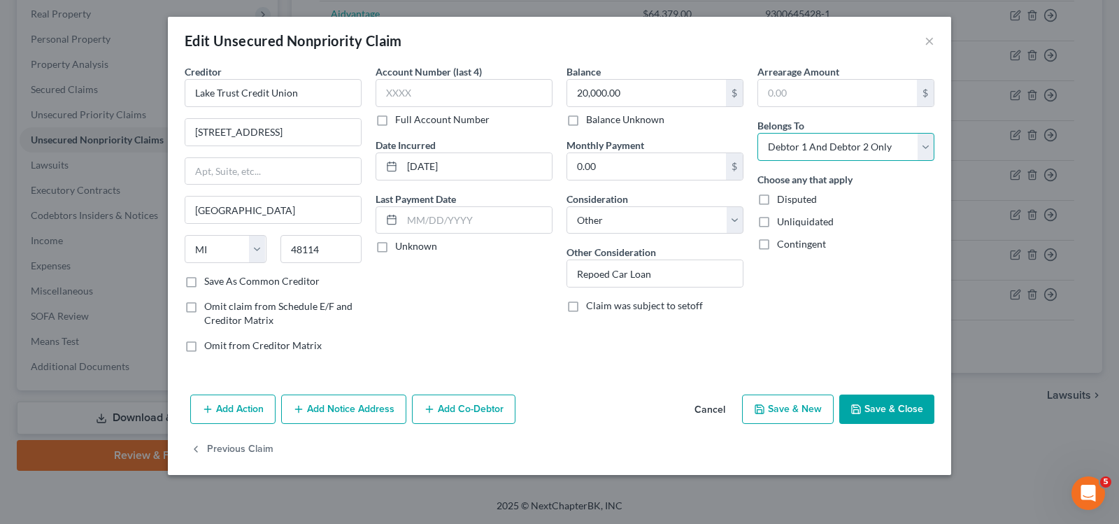
click at [799, 149] on select "Select Debtor 1 Only Debtor 2 Only Debtor 1 And Debtor 2 Only At Least One Of T…" at bounding box center [845, 147] width 177 height 28
select select "0"
click at [757, 133] on select "Select Debtor 1 Only Debtor 2 Only Debtor 1 And Debtor 2 Only At Least One Of T…" at bounding box center [845, 147] width 177 height 28
click at [855, 406] on polyline "button" at bounding box center [855, 406] width 3 height 2
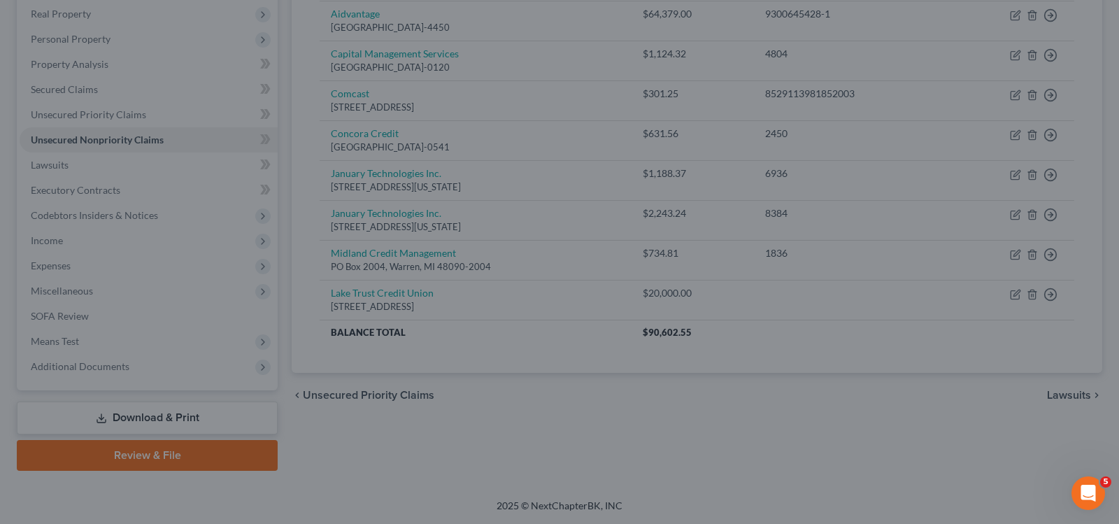
type input "0"
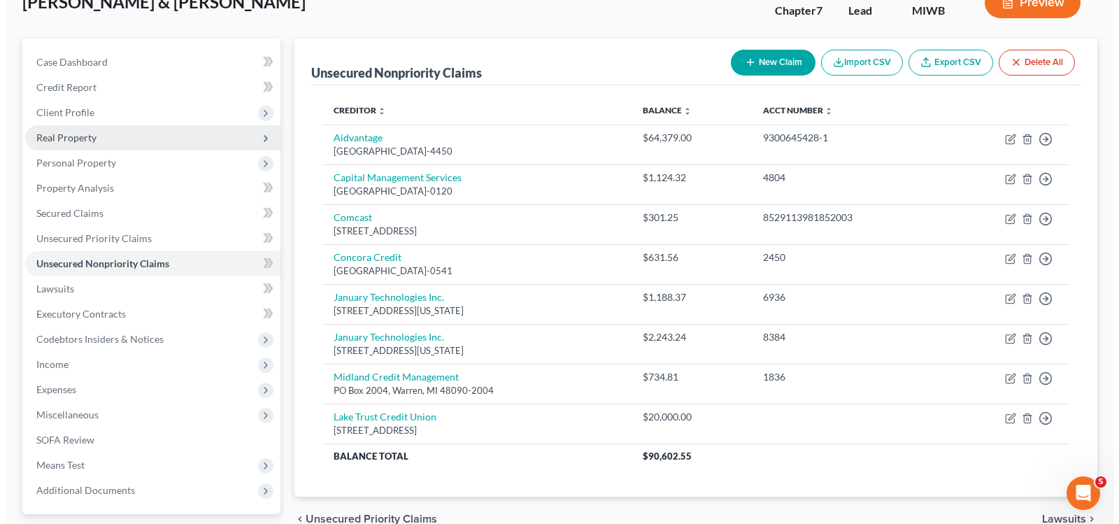
scroll to position [0, 0]
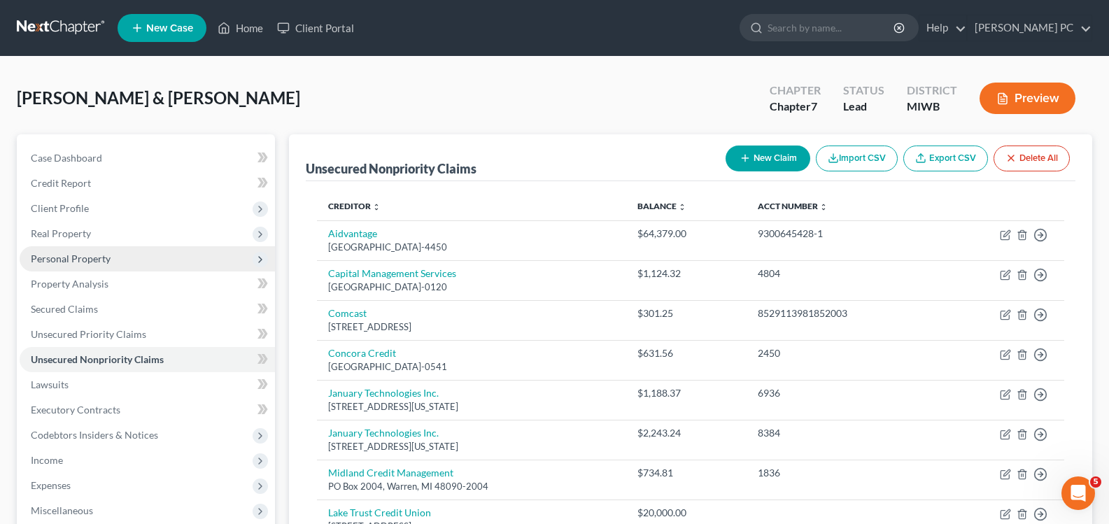
click at [111, 257] on span "Personal Property" at bounding box center [147, 258] width 255 height 25
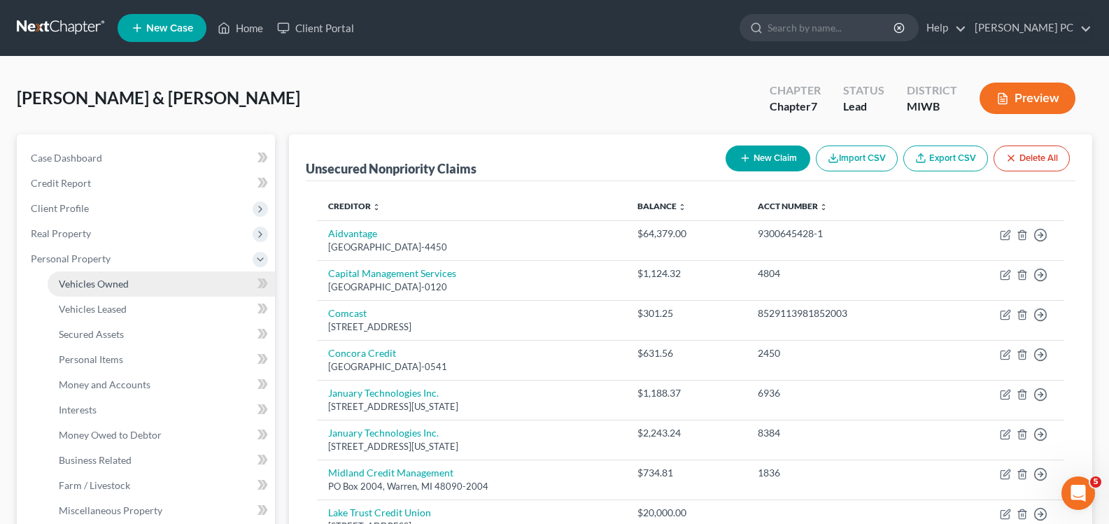
click at [105, 283] on span "Vehicles Owned" at bounding box center [94, 284] width 70 height 12
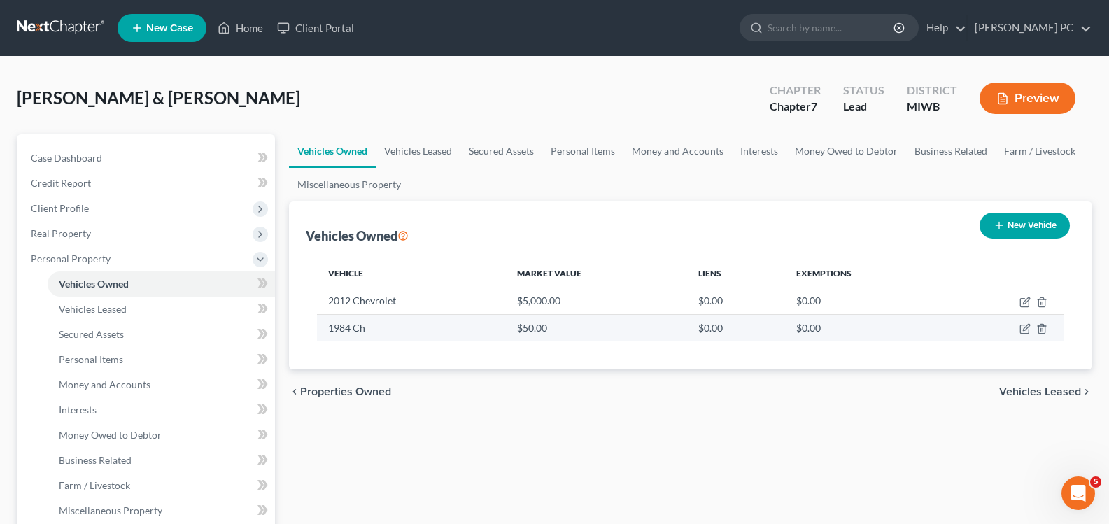
click at [355, 329] on td "1984 Ch" at bounding box center [411, 328] width 189 height 27
click at [1029, 325] on icon "button" at bounding box center [1025, 328] width 6 height 6
select select "2"
select select "42"
select select "2"
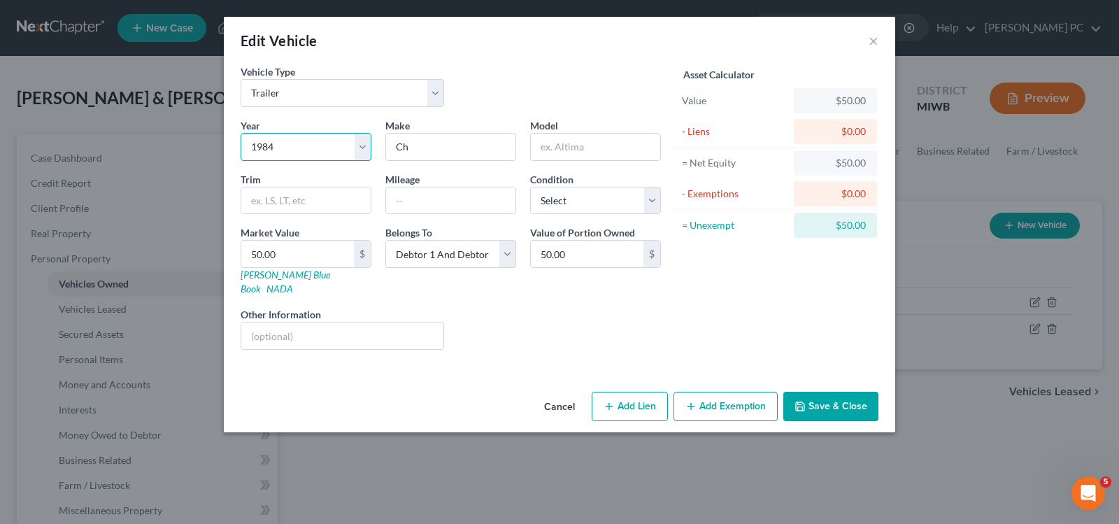
click at [314, 146] on select "Select 2026 2025 2024 2023 2022 2021 2020 2019 2018 2017 2016 2015 2014 2013 20…" at bounding box center [306, 147] width 131 height 28
select select "43"
click at [241, 133] on select "Select 2026 2025 2024 2023 2022 2021 2020 2019 2018 2017 2016 2015 2014 2013 20…" at bounding box center [306, 147] width 131 height 28
click at [427, 148] on input "Ch" at bounding box center [450, 147] width 129 height 27
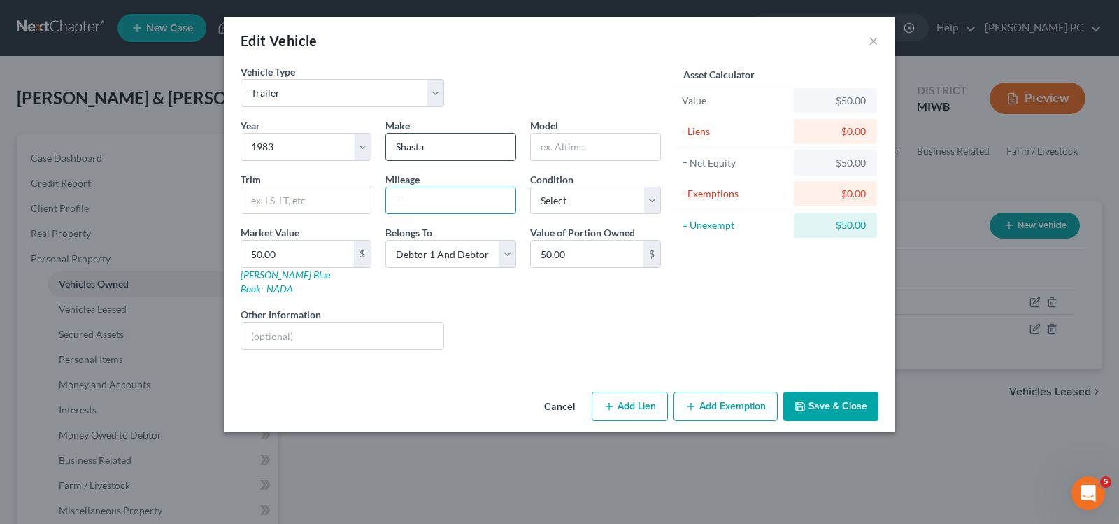
click at [427, 148] on input "Shasta" at bounding box center [450, 147] width 129 height 27
drag, startPoint x: 469, startPoint y: 144, endPoint x: 427, endPoint y: 139, distance: 42.9
click at [427, 139] on input "Shasta Camper" at bounding box center [450, 147] width 129 height 27
type input "Shasta"
click at [577, 197] on select "Select Excellent Very Good Good Fair Poor" at bounding box center [595, 201] width 131 height 28
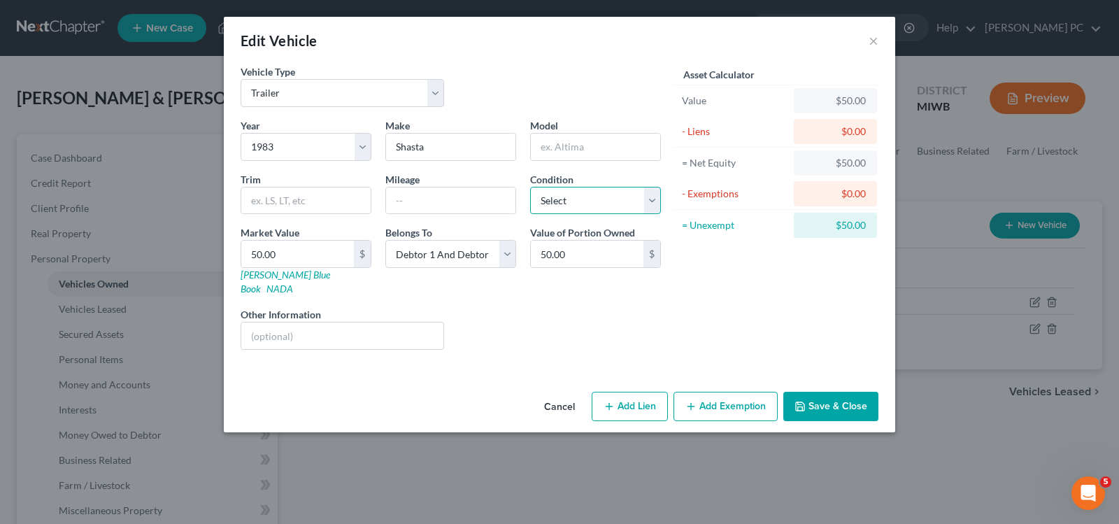
click at [577, 197] on select "Select Excellent Very Good Good Fair Poor" at bounding box center [595, 201] width 131 height 28
click at [718, 392] on button "Add Exemption" at bounding box center [726, 406] width 104 height 29
select select "2"
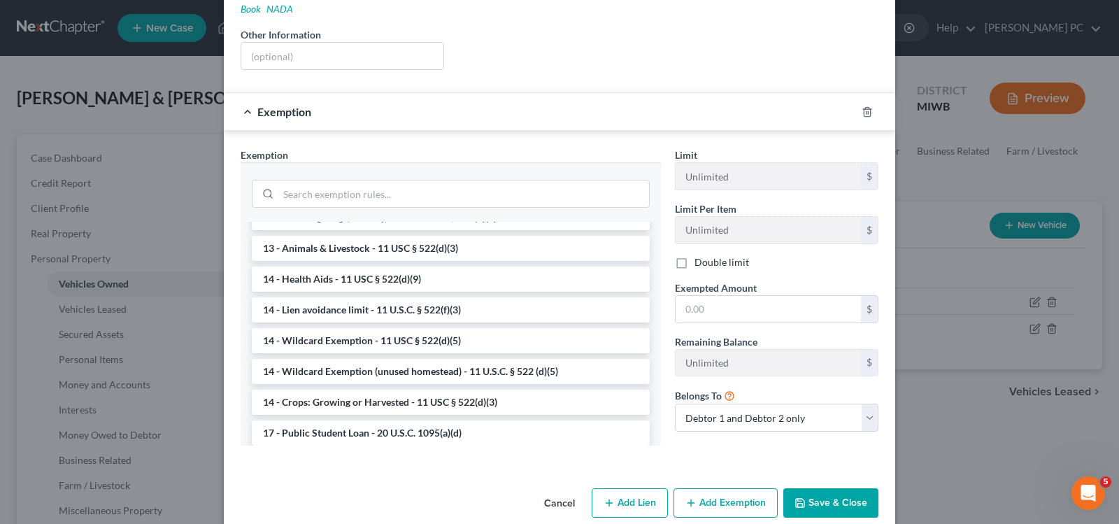
scroll to position [210, 0]
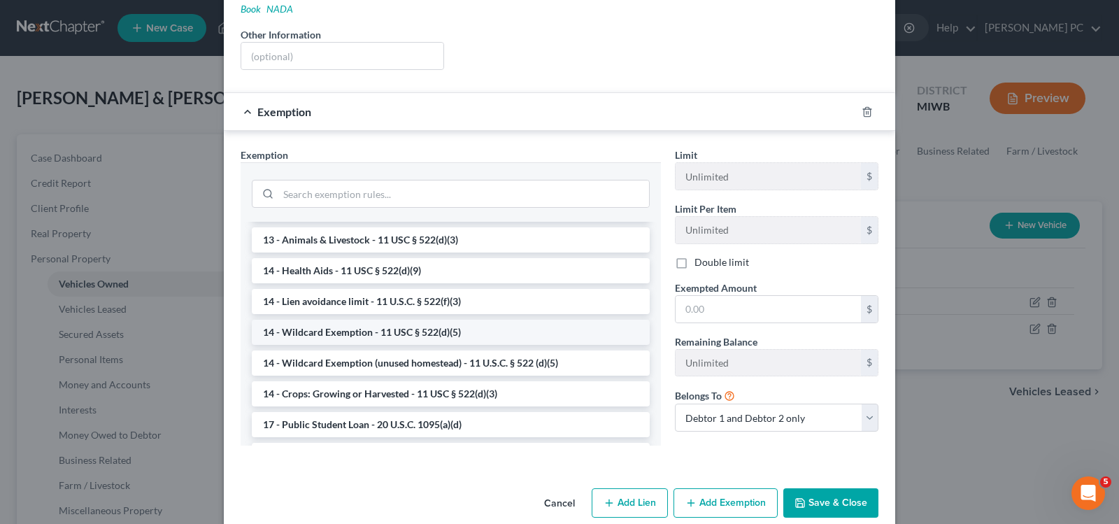
click at [441, 325] on li "14 - Wildcard Exemption - 11 USC § 522(d)(5)" at bounding box center [451, 332] width 398 height 25
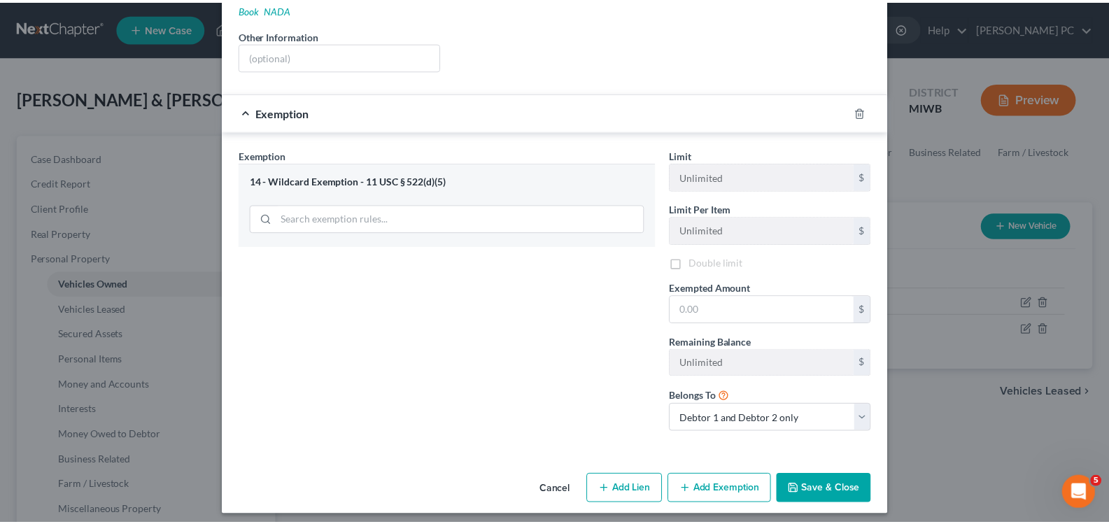
scroll to position [273, 0]
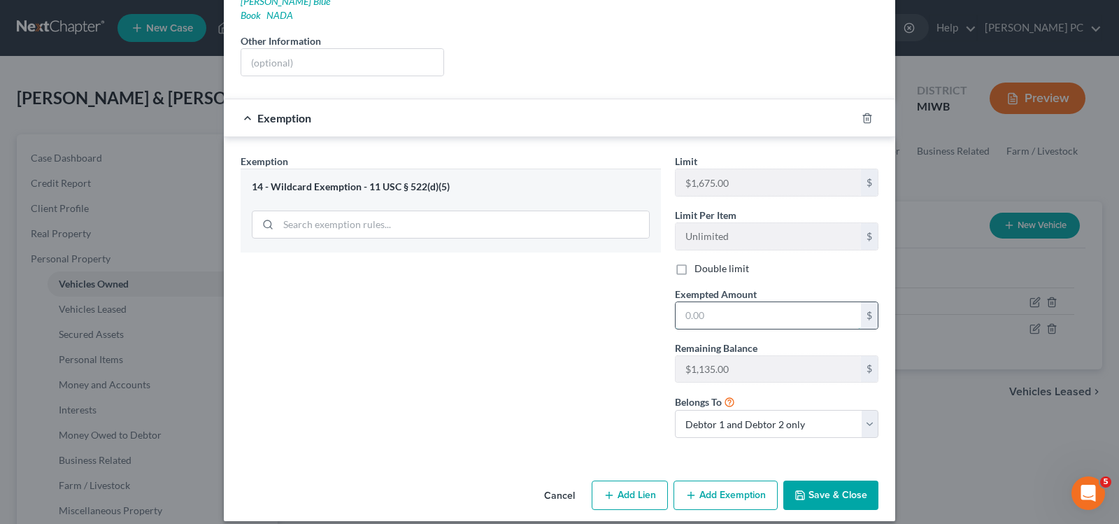
click at [719, 302] on input "text" at bounding box center [768, 315] width 185 height 27
type input "50"
click at [804, 482] on button "Save & Close" at bounding box center [830, 494] width 95 height 29
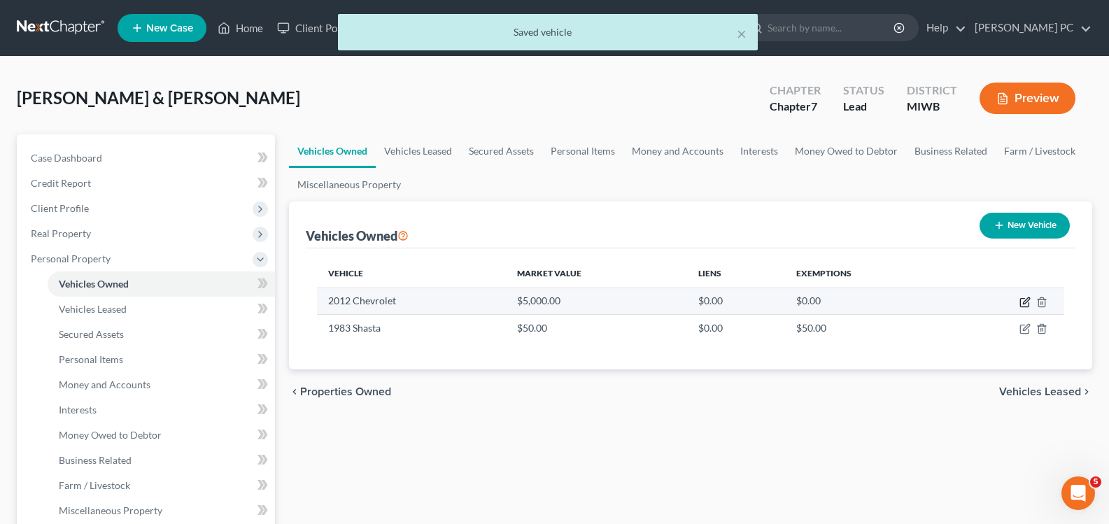
click at [1019, 304] on icon "button" at bounding box center [1024, 302] width 11 height 11
select select "0"
select select "14"
select select "0"
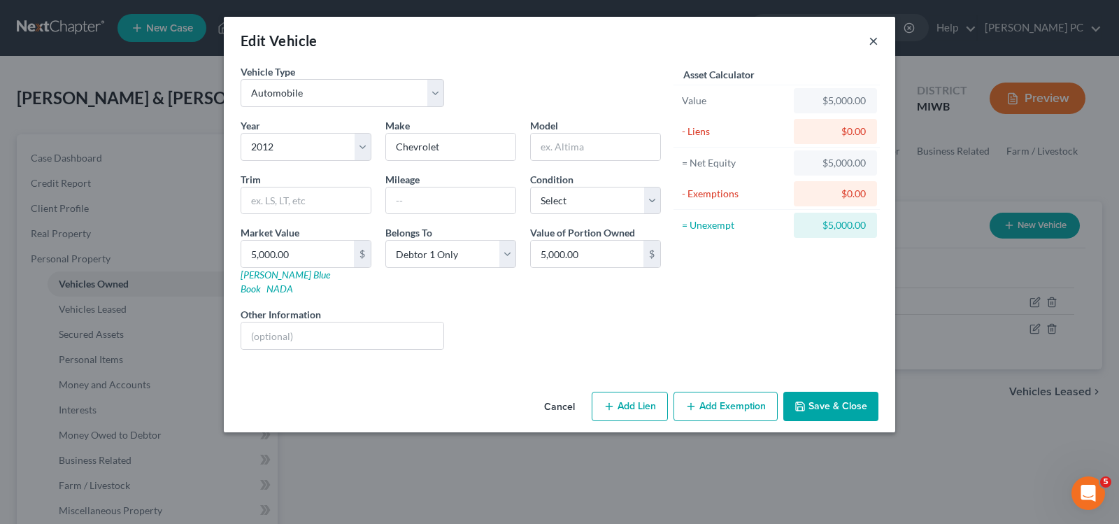
click at [876, 33] on button "×" at bounding box center [874, 40] width 10 height 17
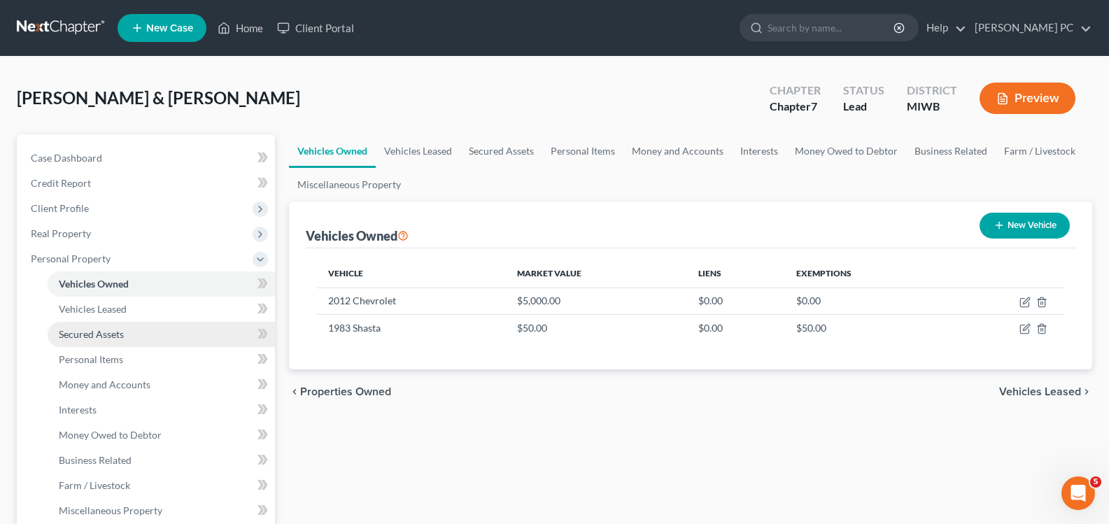
click at [77, 334] on span "Secured Assets" at bounding box center [91, 334] width 65 height 12
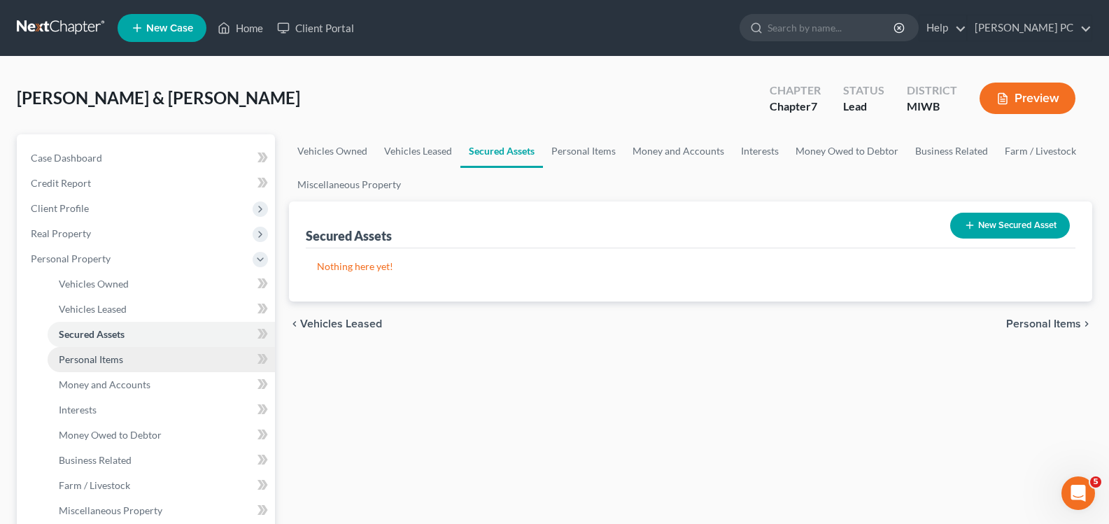
click at [85, 363] on span "Personal Items" at bounding box center [91, 359] width 64 height 12
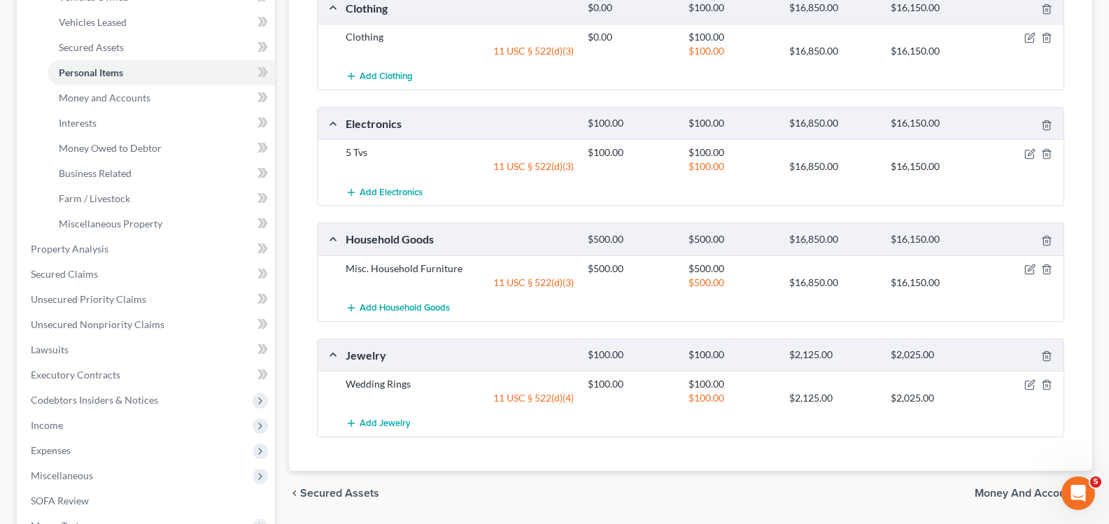
scroll to position [420, 0]
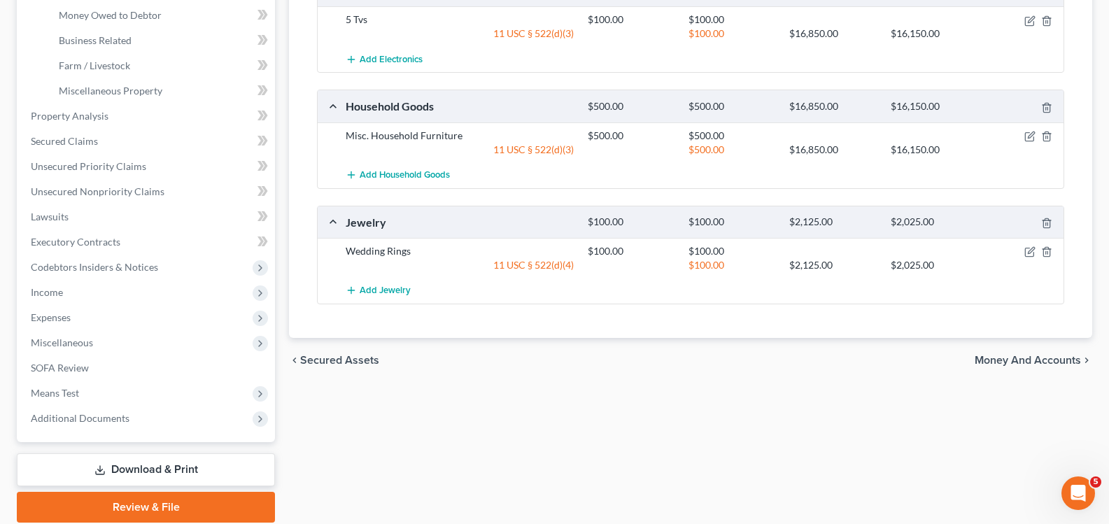
click at [1029, 356] on span "Money and Accounts" at bounding box center [1027, 360] width 106 height 11
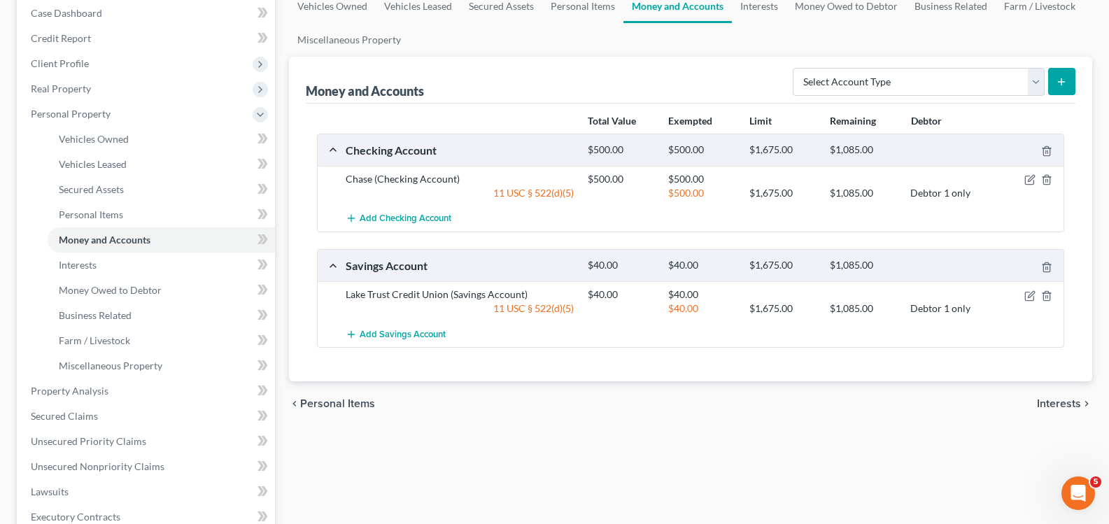
scroll to position [210, 0]
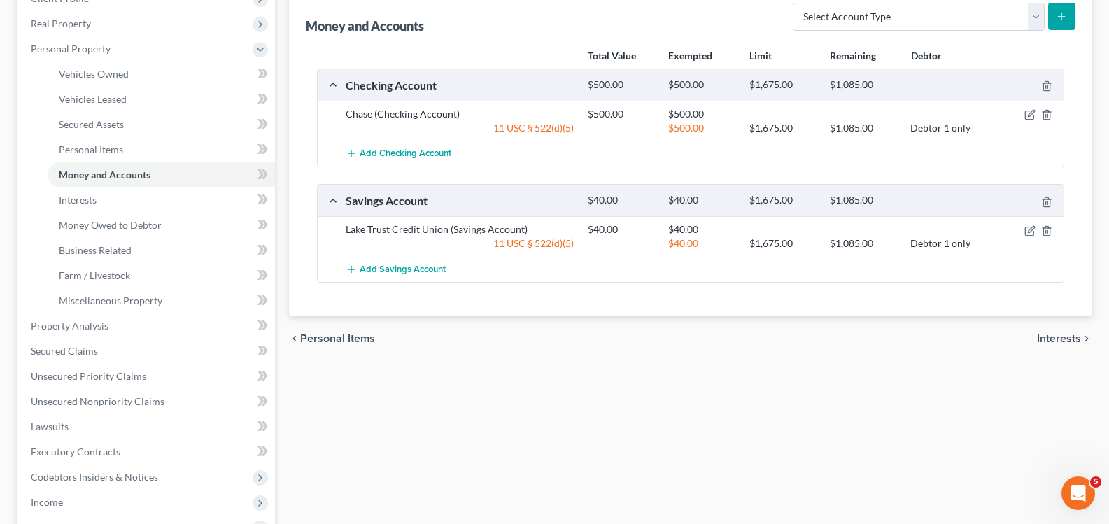
click at [1065, 338] on span "Interests" at bounding box center [1058, 338] width 44 height 11
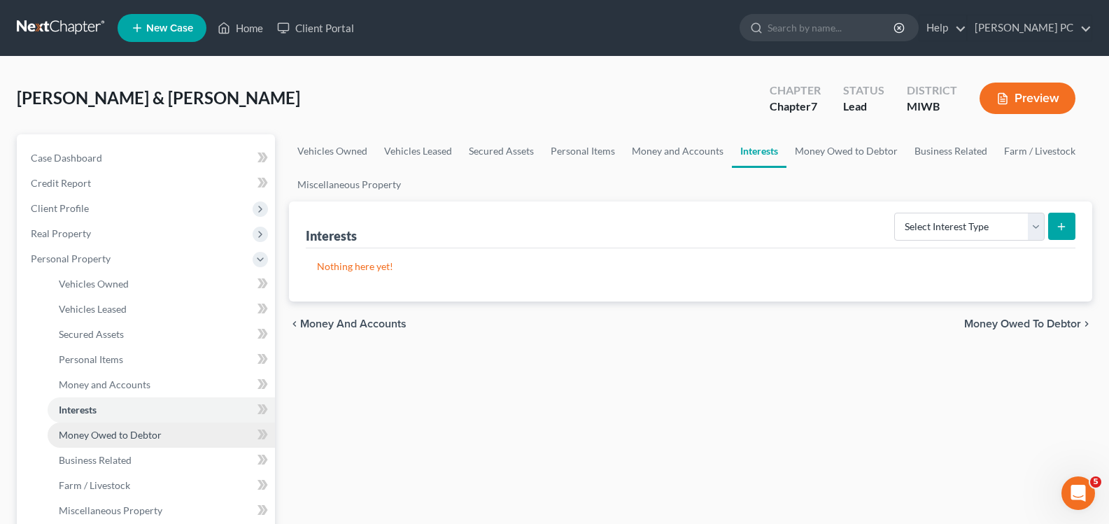
click at [102, 437] on span "Money Owed to Debtor" at bounding box center [110, 435] width 103 height 12
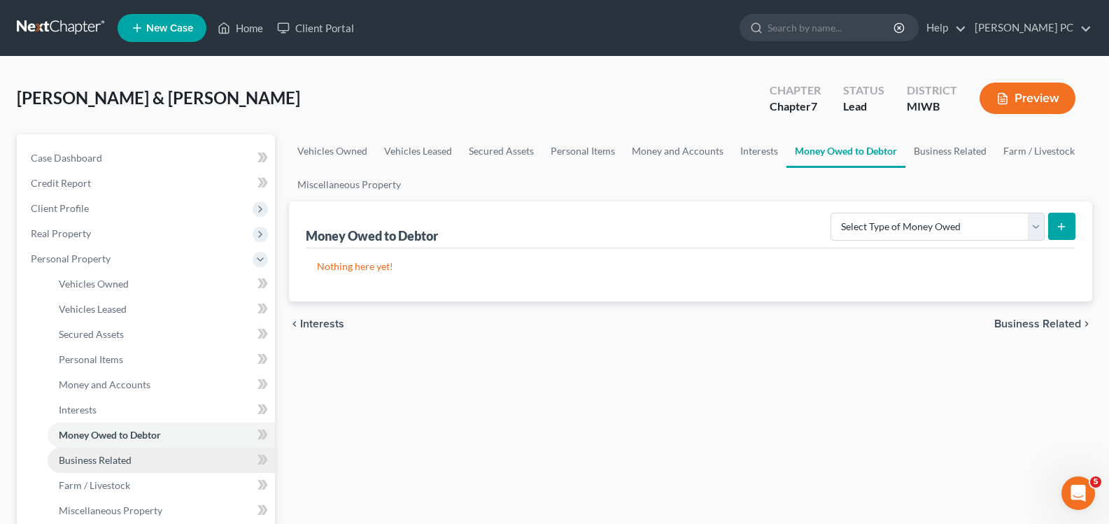
click at [109, 459] on span "Business Related" at bounding box center [95, 460] width 73 height 12
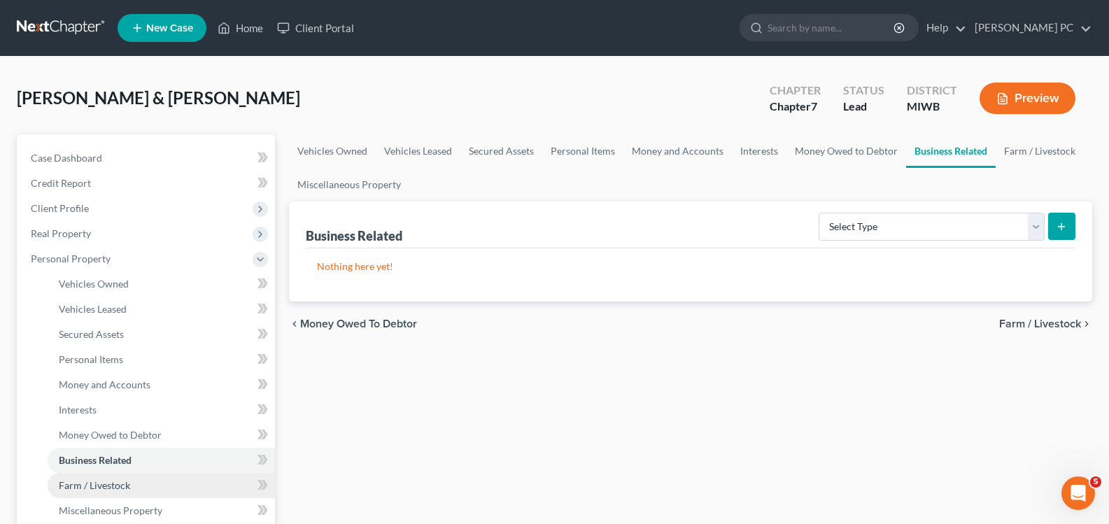
click at [115, 480] on span "Farm / Livestock" at bounding box center [94, 485] width 71 height 12
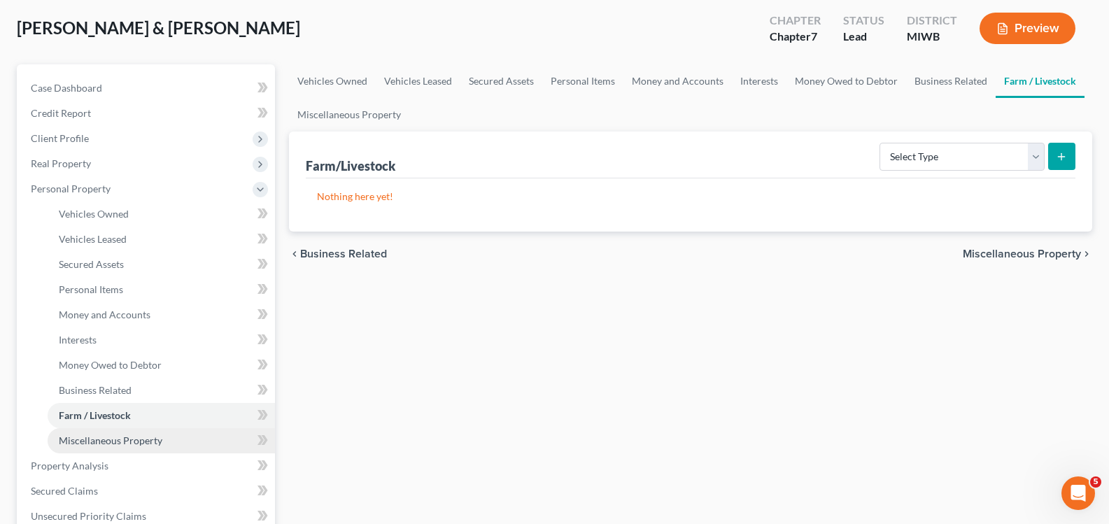
click at [117, 443] on span "Miscellaneous Property" at bounding box center [111, 440] width 104 height 12
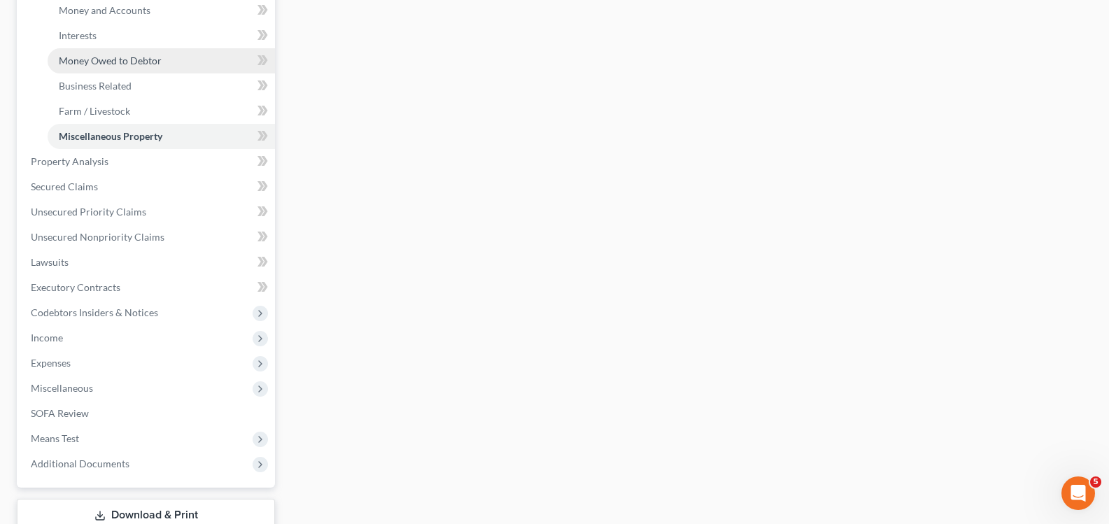
scroll to position [471, 0]
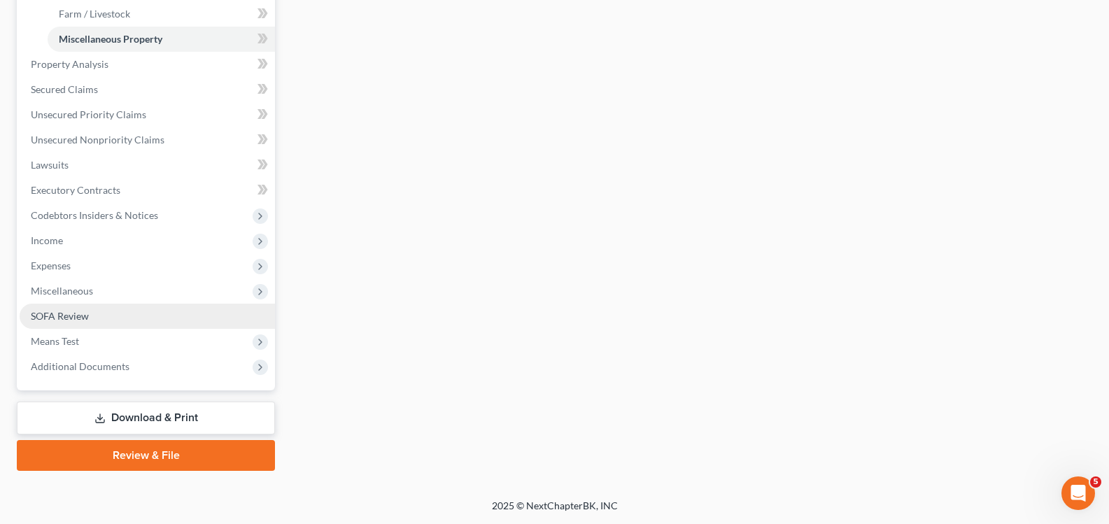
click at [70, 310] on span "SOFA Review" at bounding box center [60, 316] width 58 height 12
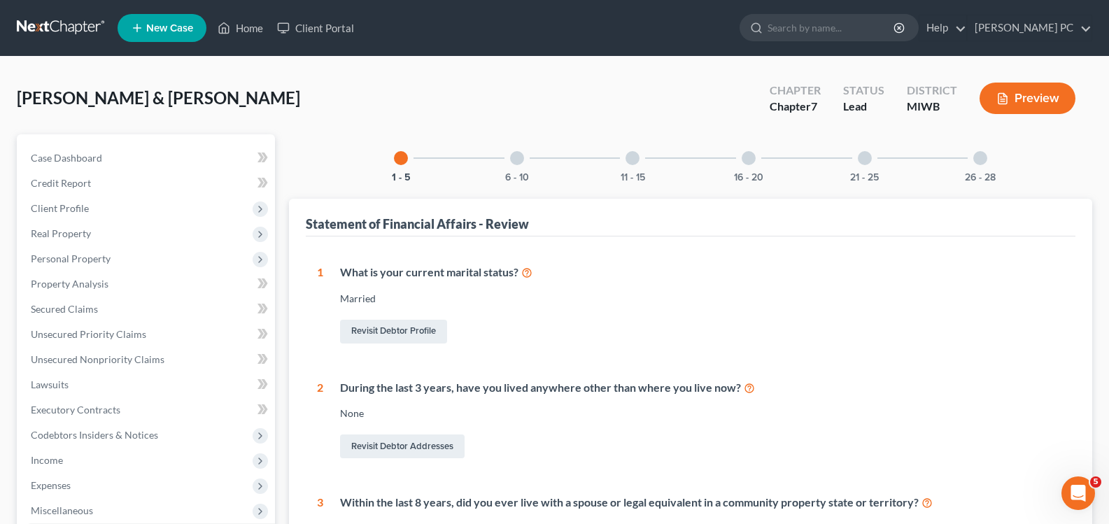
click at [513, 157] on div at bounding box center [517, 158] width 14 height 14
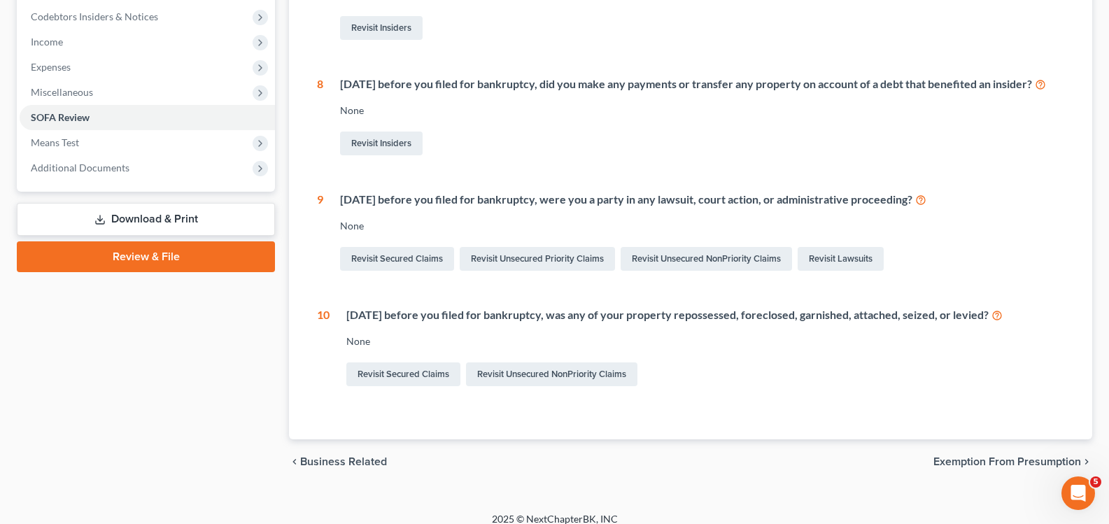
scroll to position [420, 0]
click at [500, 385] on link "Revisit Unsecured NonPriority Claims" at bounding box center [551, 373] width 171 height 24
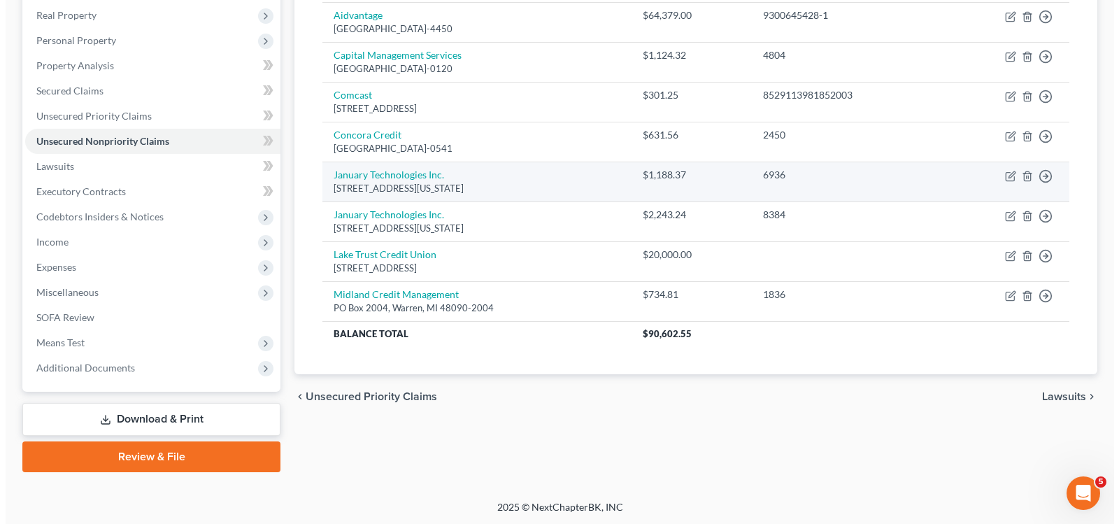
scroll to position [220, 0]
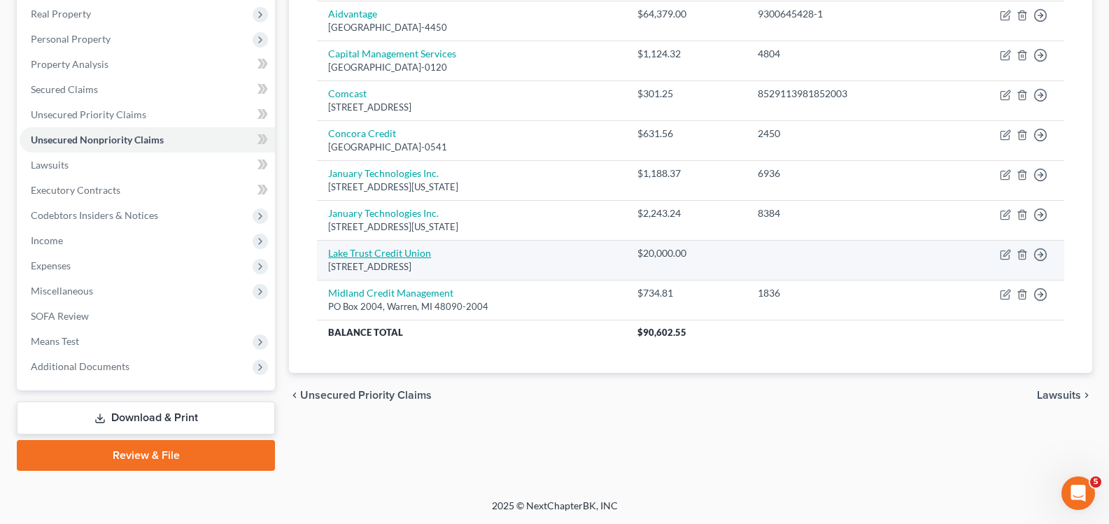
click at [383, 252] on link "Lake Trust Credit Union" at bounding box center [379, 253] width 103 height 12
select select "23"
select select "14"
select select "0"
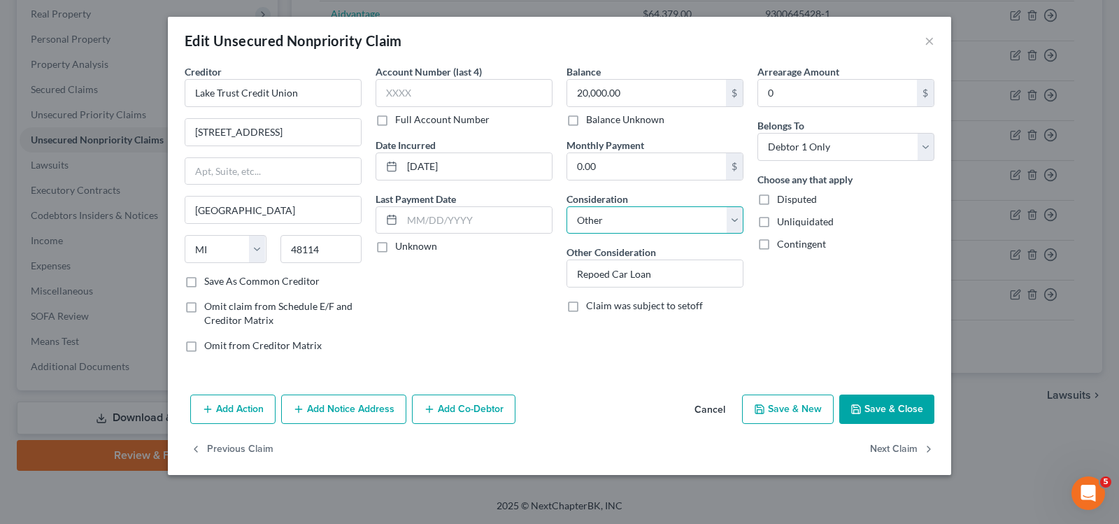
click at [739, 222] on select "Select Cable / Satellite Services Collection Agency Credit Card Debt Debt Couns…" at bounding box center [654, 220] width 177 height 28
click at [850, 11] on div "Edit Unsecured Nonpriority Claim × Creditor * Lake Trust Credit Union [STREET_A…" at bounding box center [559, 262] width 1119 height 524
click at [231, 418] on button "Add Action" at bounding box center [232, 408] width 85 height 29
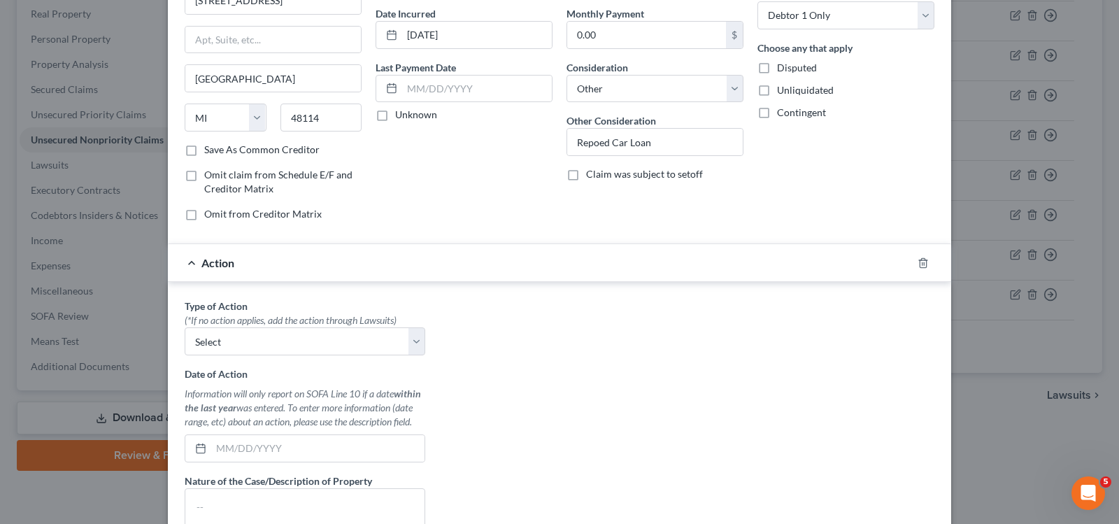
scroll to position [140, 0]
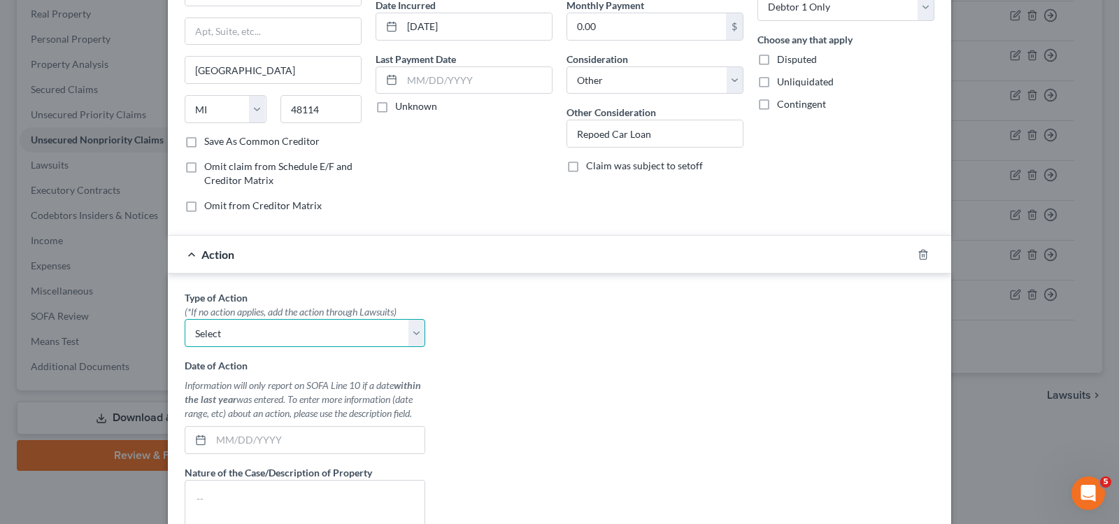
click at [413, 334] on select "Select Repossession Garnishment Foreclosure Personal Injury Attached, Seized, O…" at bounding box center [305, 333] width 241 height 28
select select "0"
click at [185, 319] on select "Select Repossession Garnishment Foreclosure Personal Injury Attached, Seized, O…" at bounding box center [305, 333] width 241 height 28
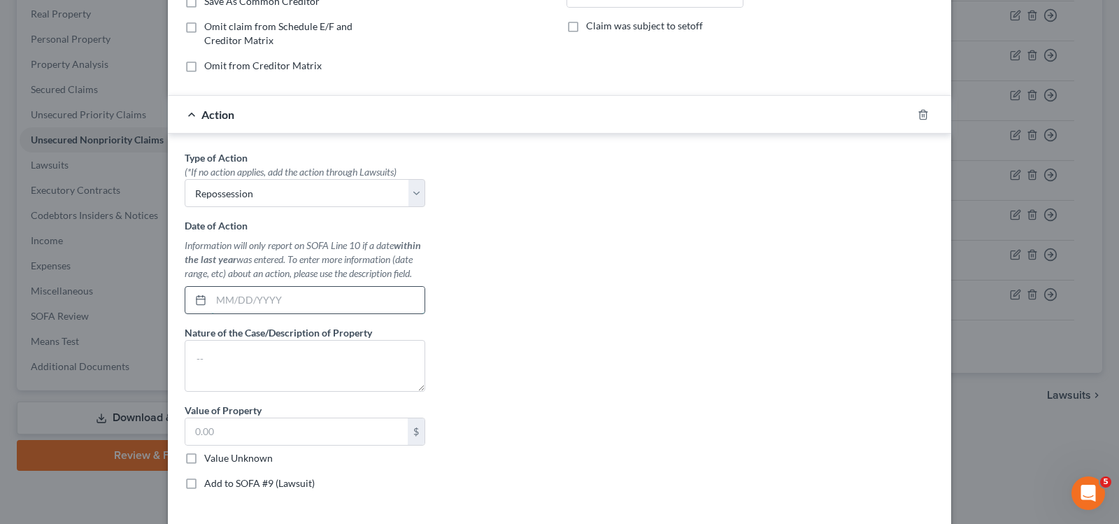
click at [248, 302] on input "text" at bounding box center [317, 300] width 213 height 27
type input "[DATE]"
click at [291, 412] on div "Value of Property $ Value Unknown Balance Undetermined $ Value Unknown" at bounding box center [305, 434] width 241 height 62
click at [297, 358] on textarea at bounding box center [305, 366] width 241 height 52
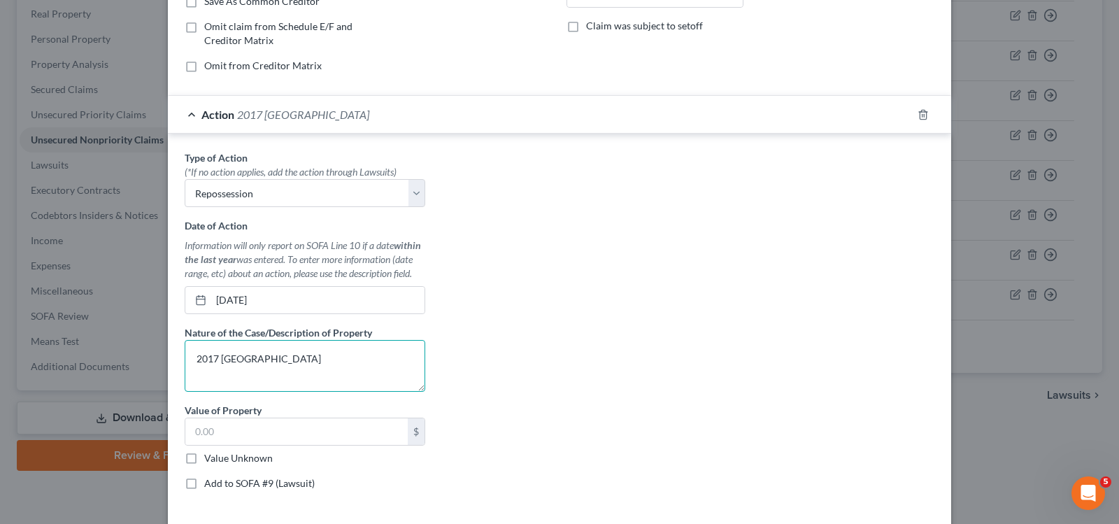
type textarea "2017 [GEOGRAPHIC_DATA]"
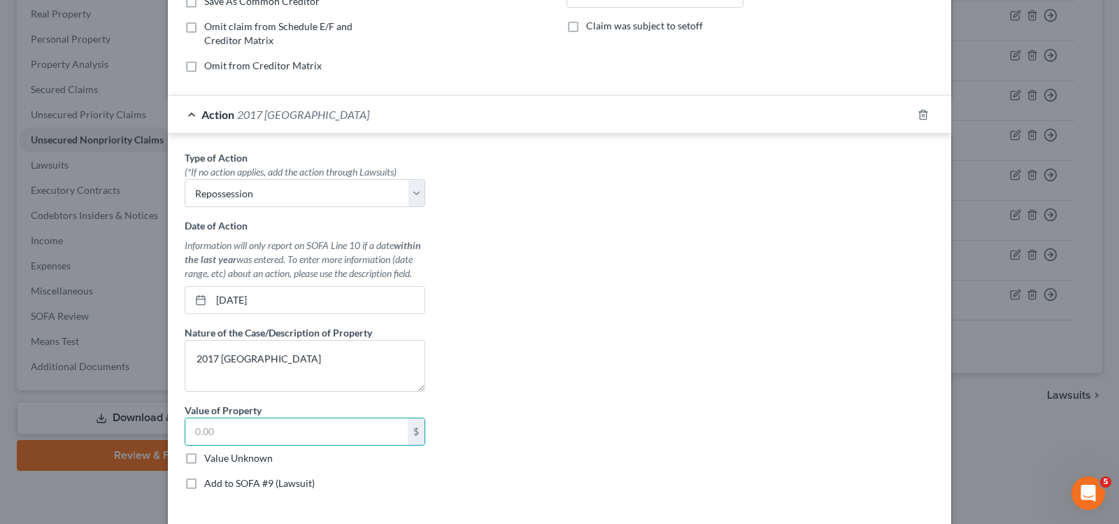
click at [204, 459] on label "Value Unknown" at bounding box center [238, 458] width 69 height 14
click at [210, 459] on input "Value Unknown" at bounding box center [214, 455] width 9 height 9
click at [204, 459] on label "Value Unknown" at bounding box center [238, 458] width 69 height 14
click at [210, 459] on input "Value Unknown" at bounding box center [214, 455] width 9 height 9
checkbox input "false"
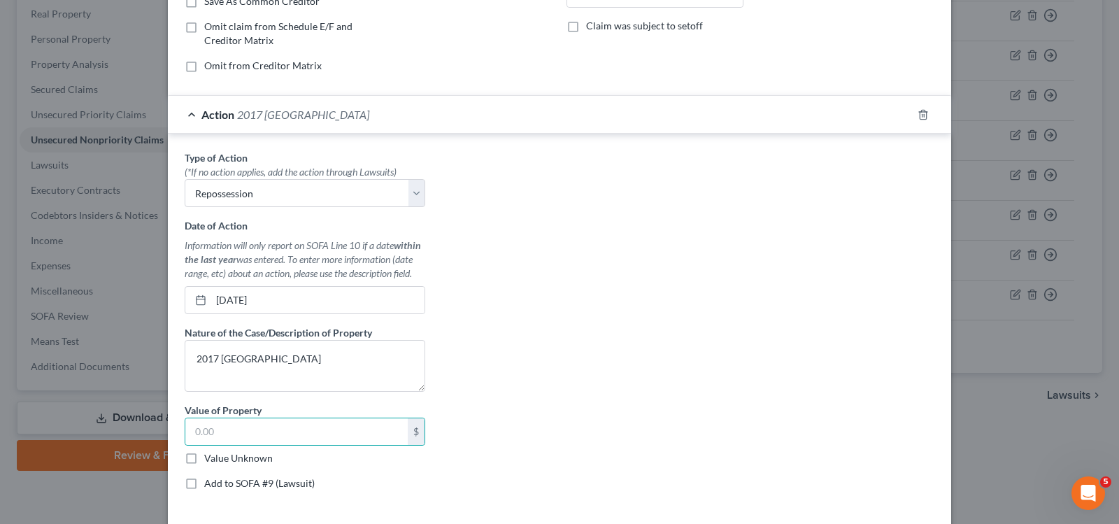
type input "0.00"
click at [204, 457] on label "Value Unknown" at bounding box center [238, 458] width 69 height 14
click at [210, 457] on input "Value Unknown" at bounding box center [214, 455] width 9 height 9
checkbox input "true"
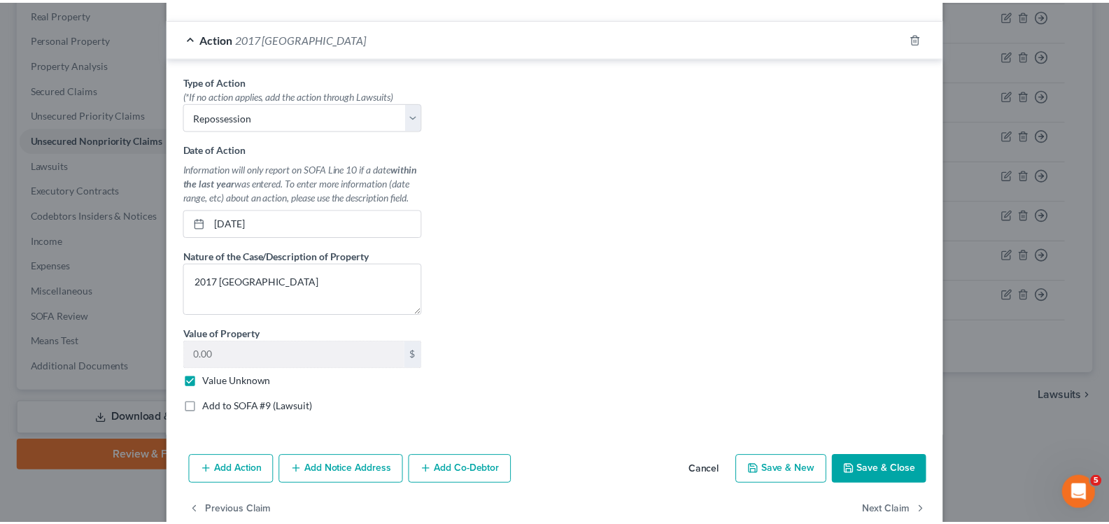
scroll to position [385, 0]
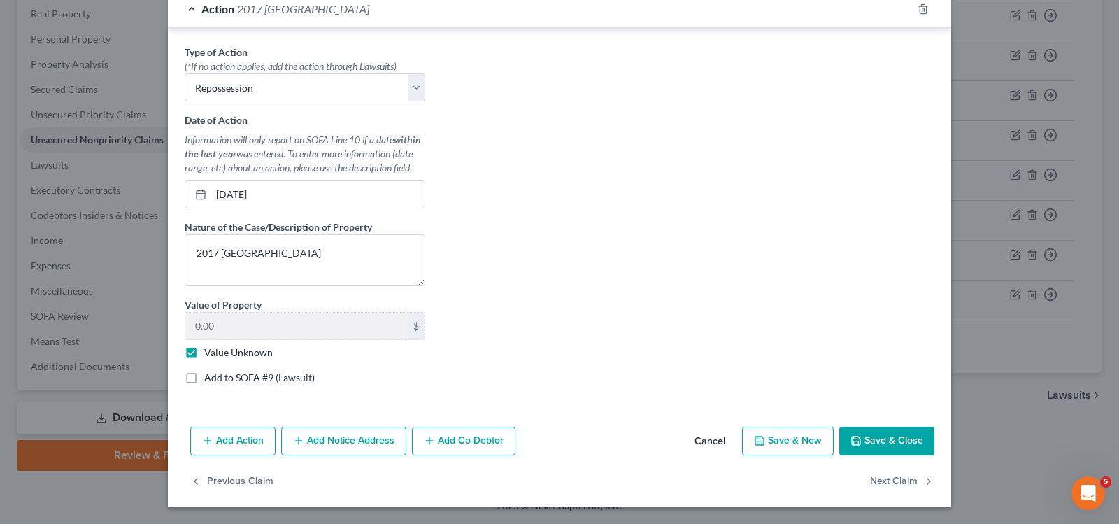
click at [872, 436] on button "Save & Close" at bounding box center [886, 441] width 95 height 29
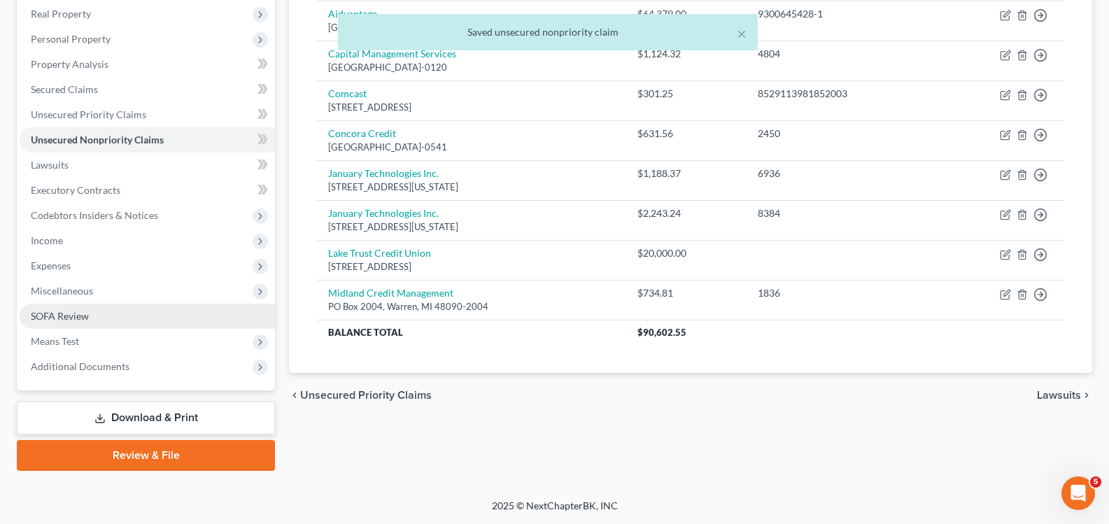
click at [94, 311] on link "SOFA Review" at bounding box center [147, 316] width 255 height 25
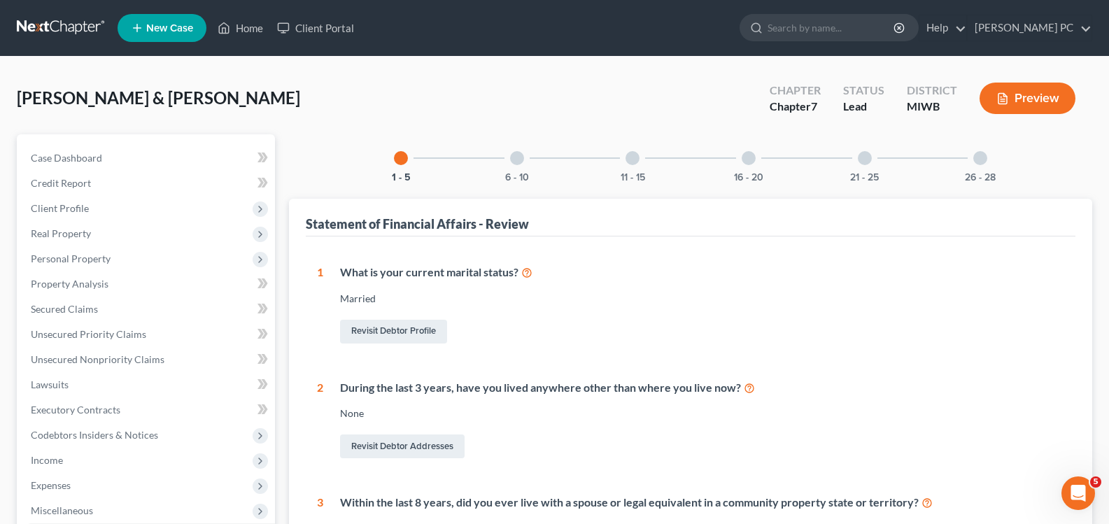
click at [517, 161] on div at bounding box center [517, 158] width 14 height 14
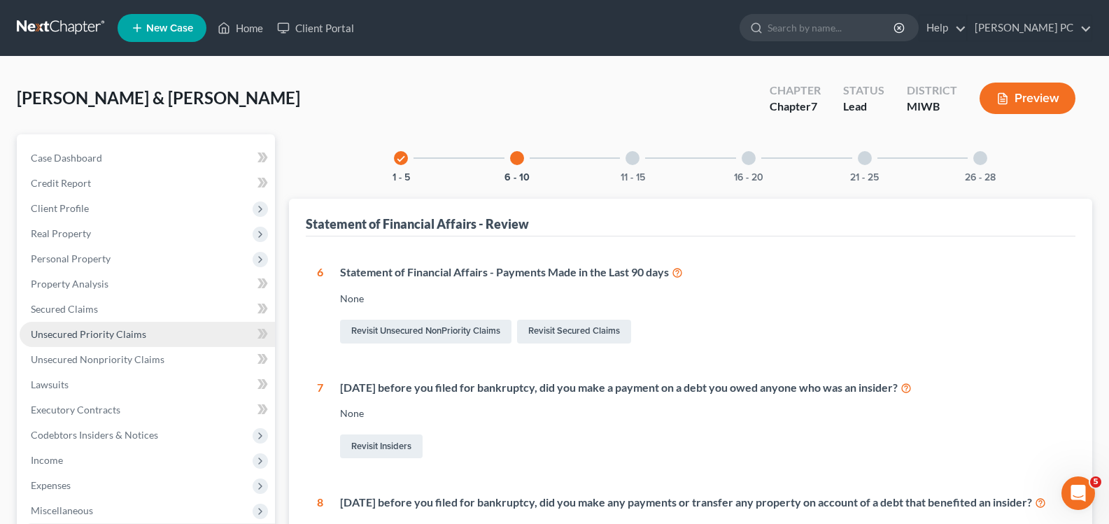
click at [109, 333] on span "Unsecured Priority Claims" at bounding box center [88, 334] width 115 height 12
